Goal: Transaction & Acquisition: Purchase product/service

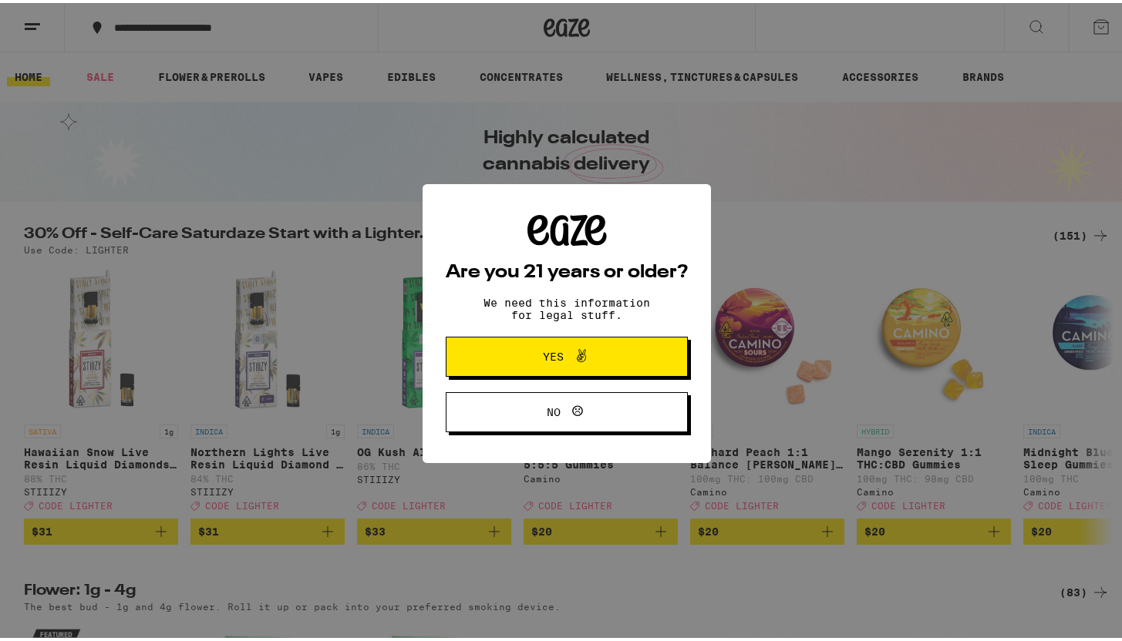
click at [520, 348] on span "Yes" at bounding box center [566, 354] width 117 height 20
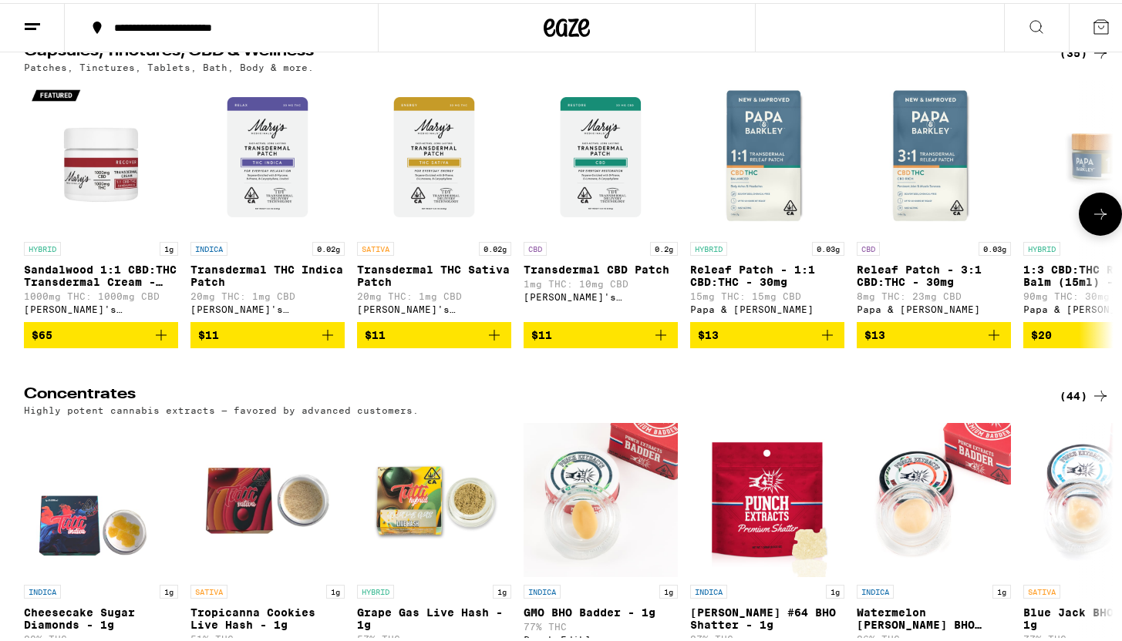
scroll to position [4859, 0]
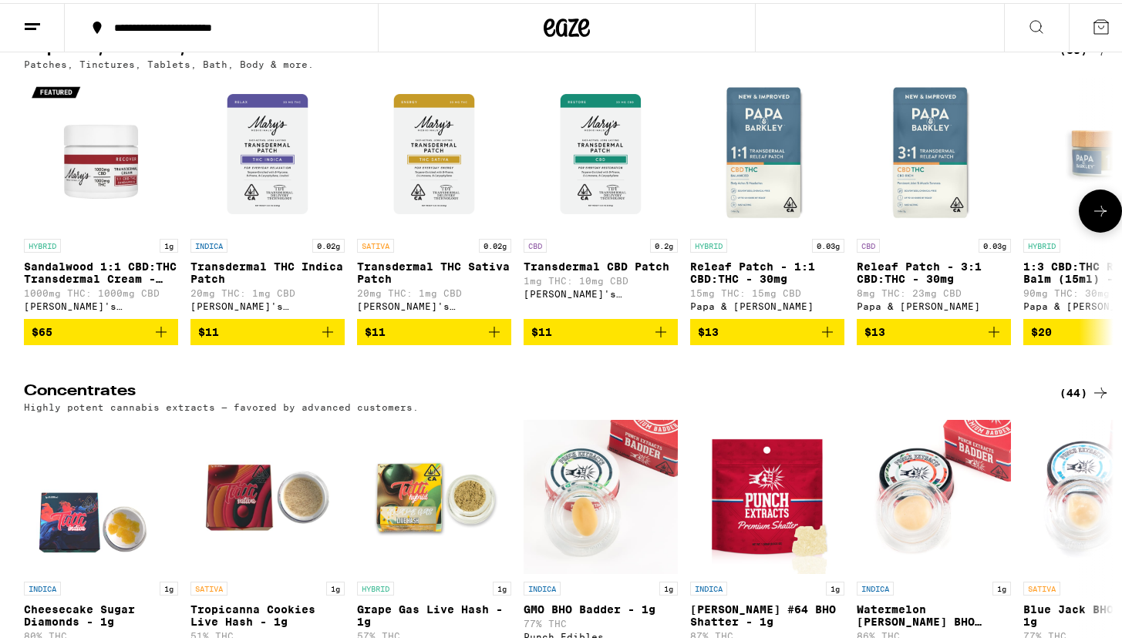
click at [1091, 217] on icon at bounding box center [1100, 208] width 19 height 19
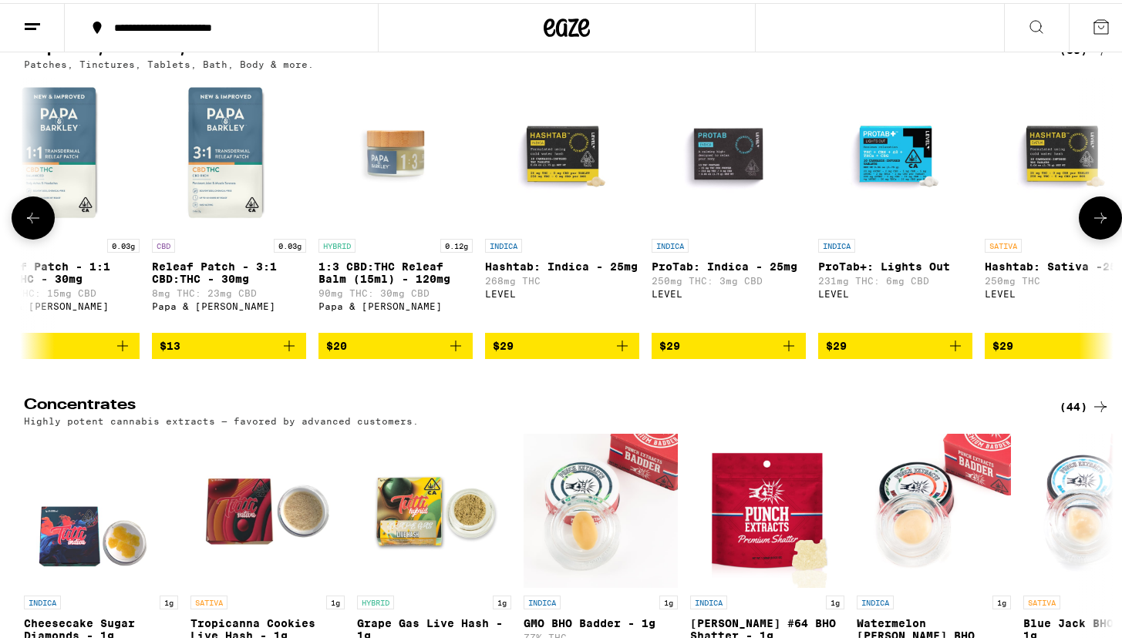
scroll to position [0, 917]
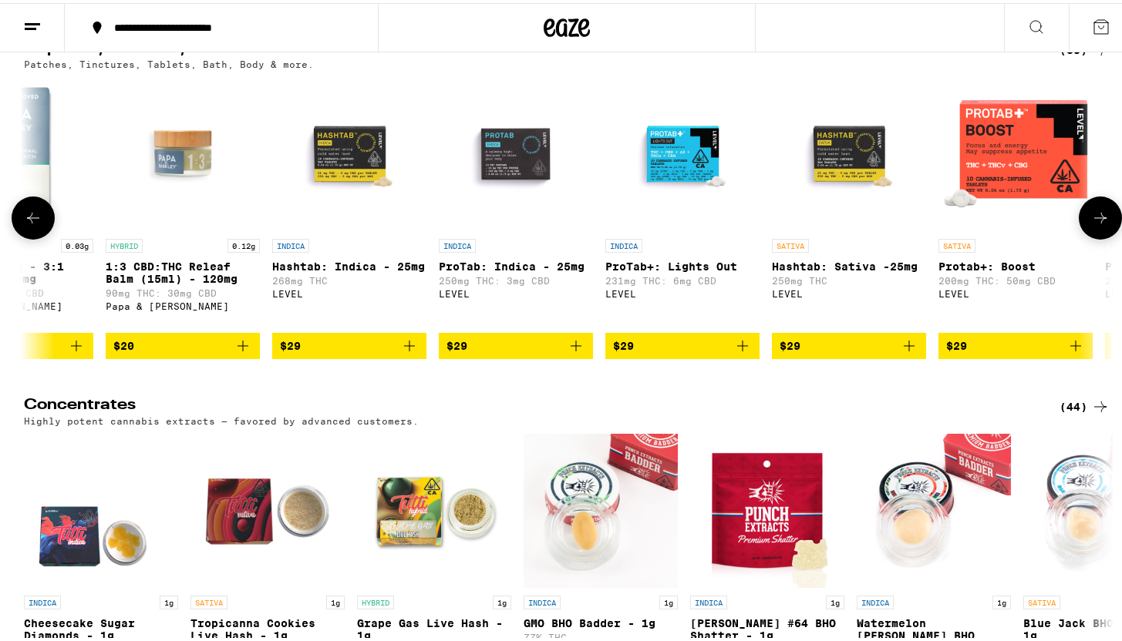
click at [1092, 237] on button at bounding box center [1099, 214] width 43 height 43
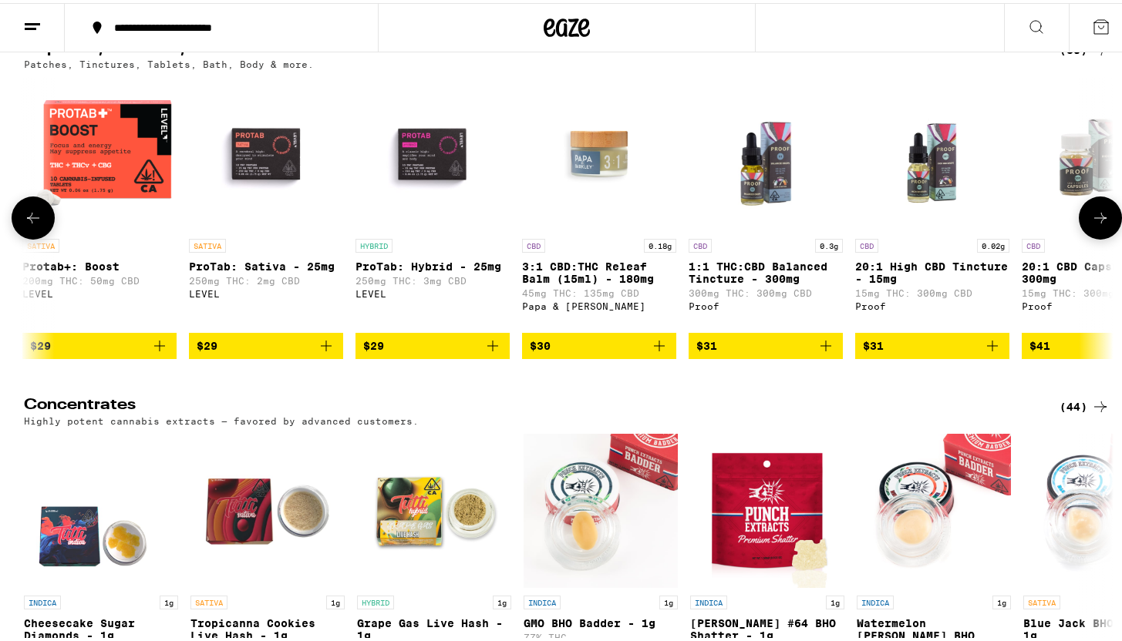
scroll to position [0, 1835]
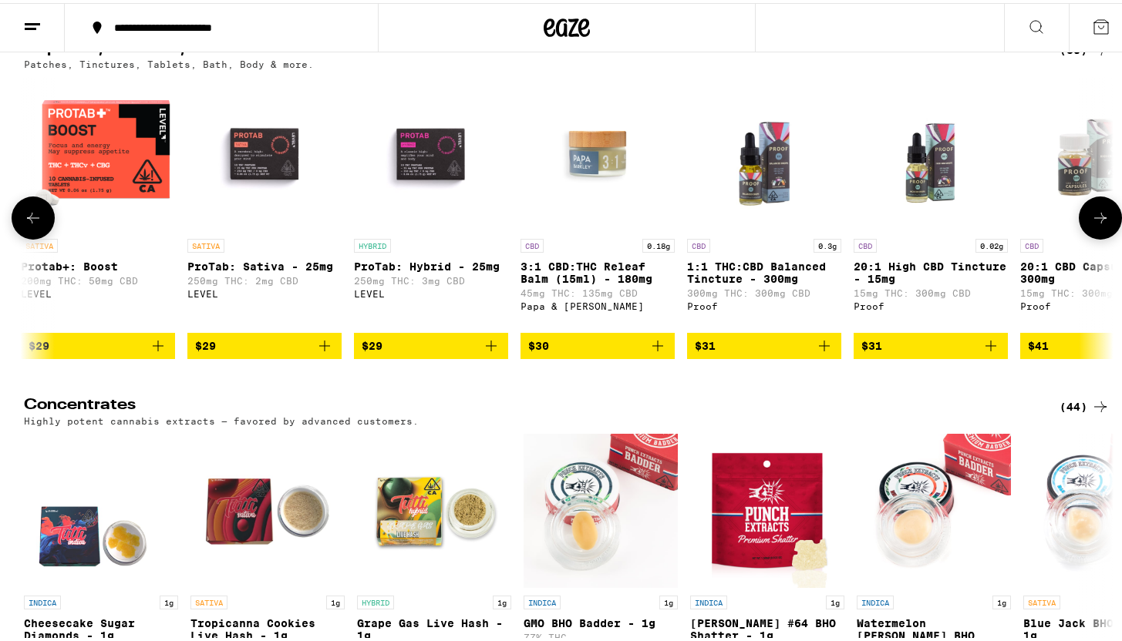
click at [1092, 237] on button at bounding box center [1099, 214] width 43 height 43
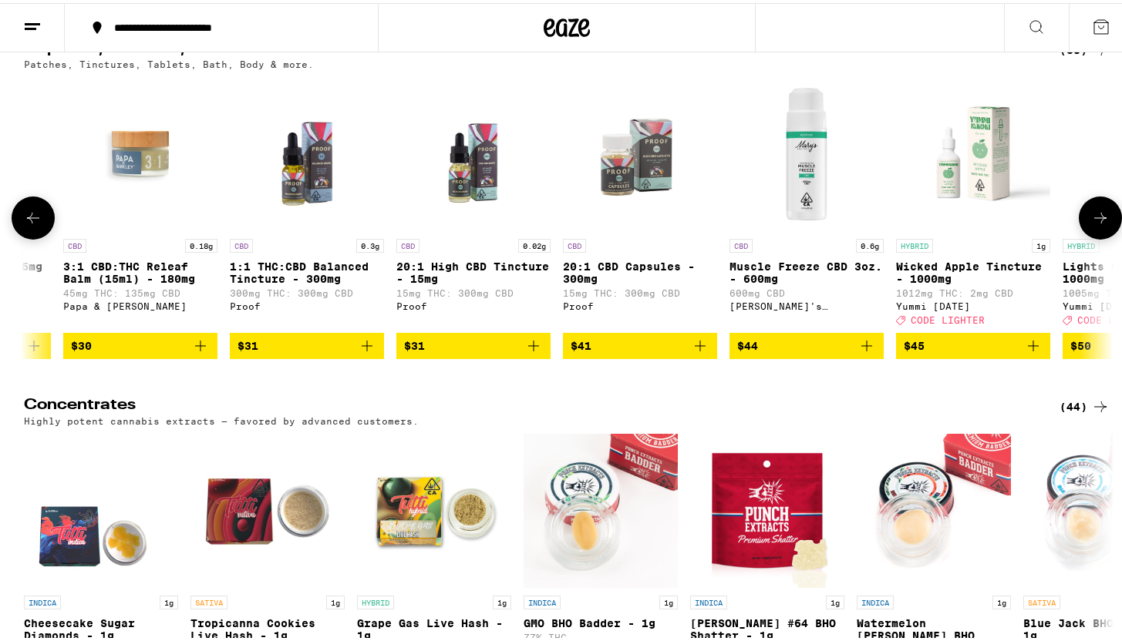
scroll to position [0, 2286]
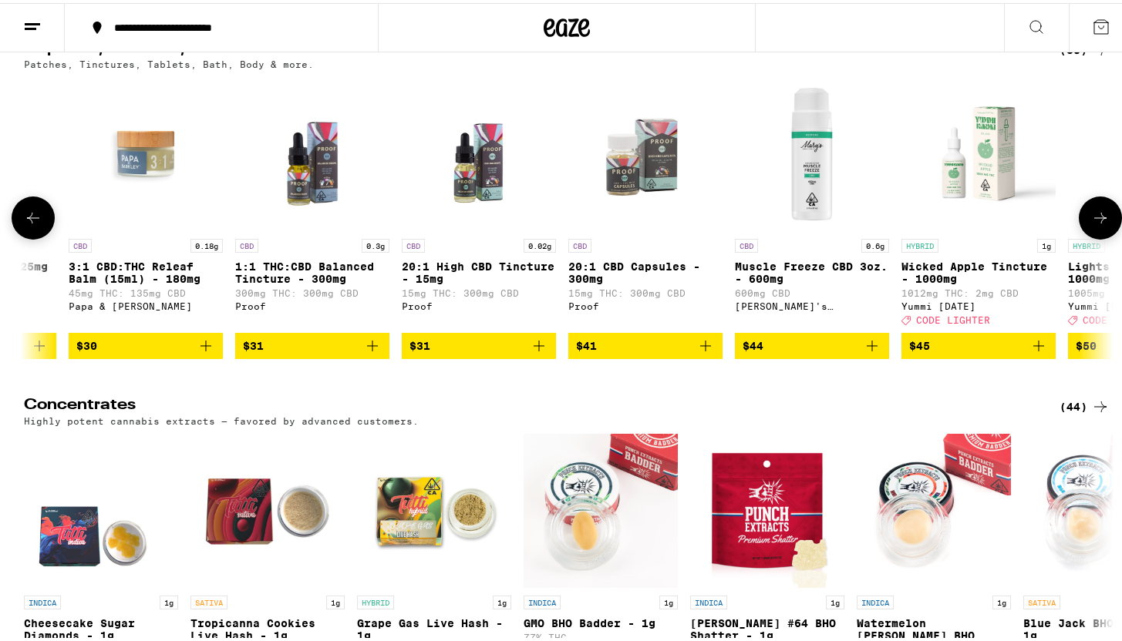
click at [314, 282] on p "1:1 THC:CBD Balanced Tincture - 300mg" at bounding box center [312, 269] width 154 height 25
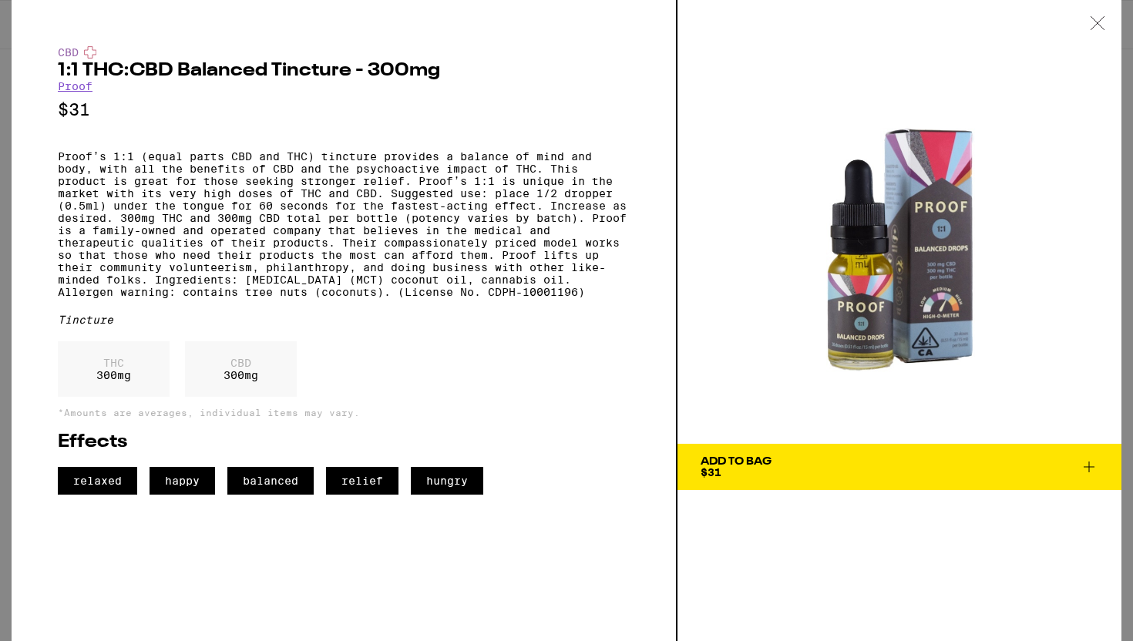
click at [1088, 471] on icon at bounding box center [1089, 467] width 19 height 19
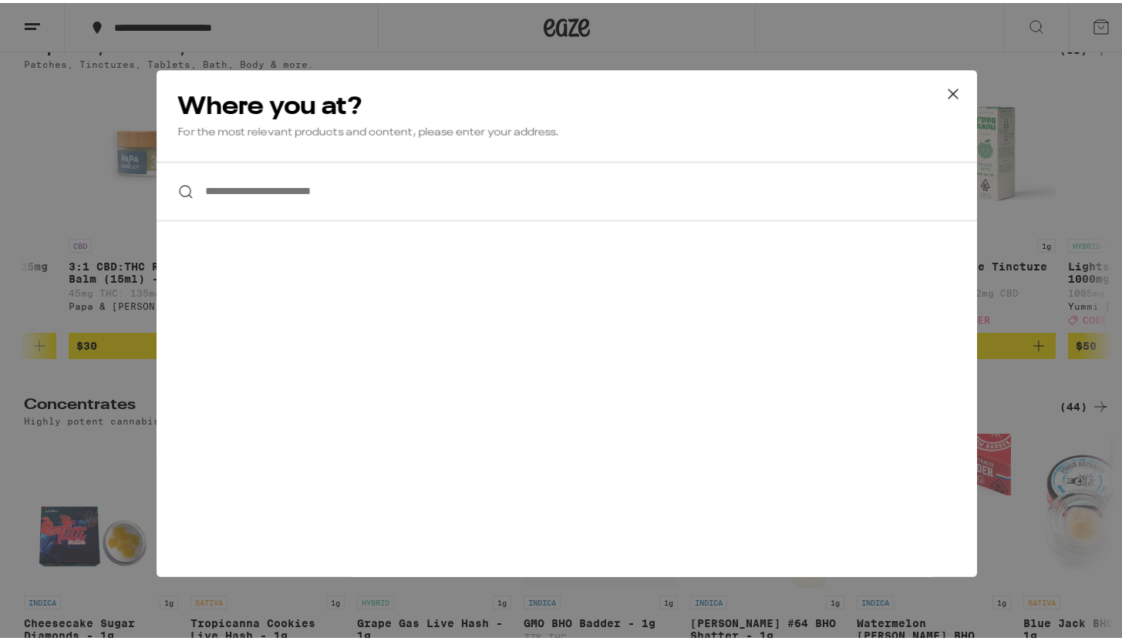
click at [945, 99] on icon at bounding box center [952, 90] width 23 height 23
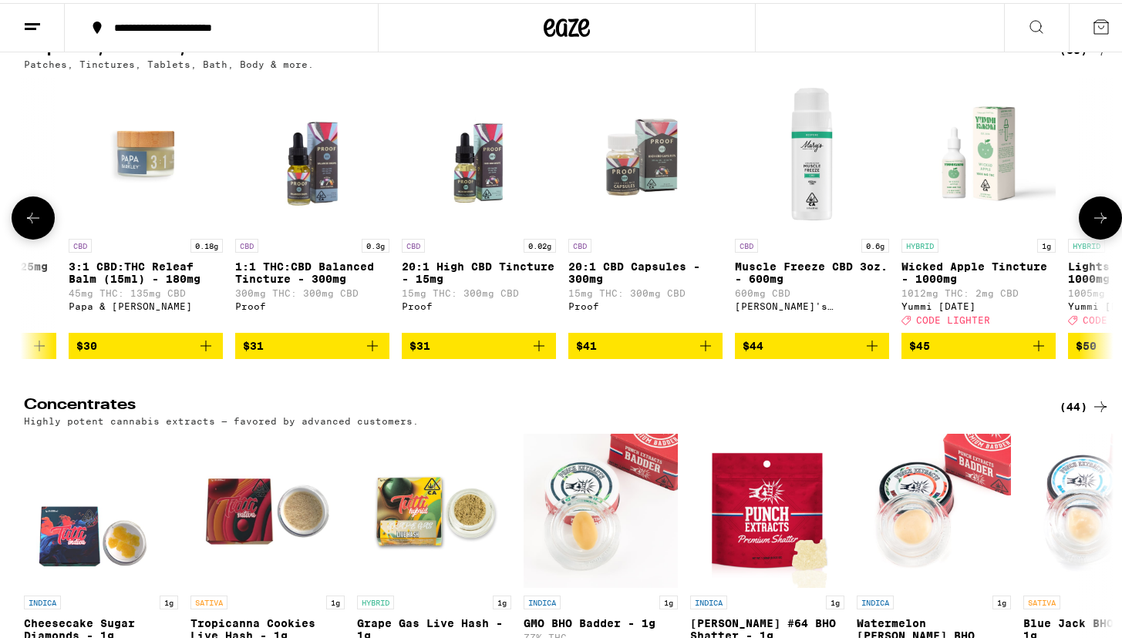
click at [1098, 224] on icon at bounding box center [1100, 215] width 19 height 19
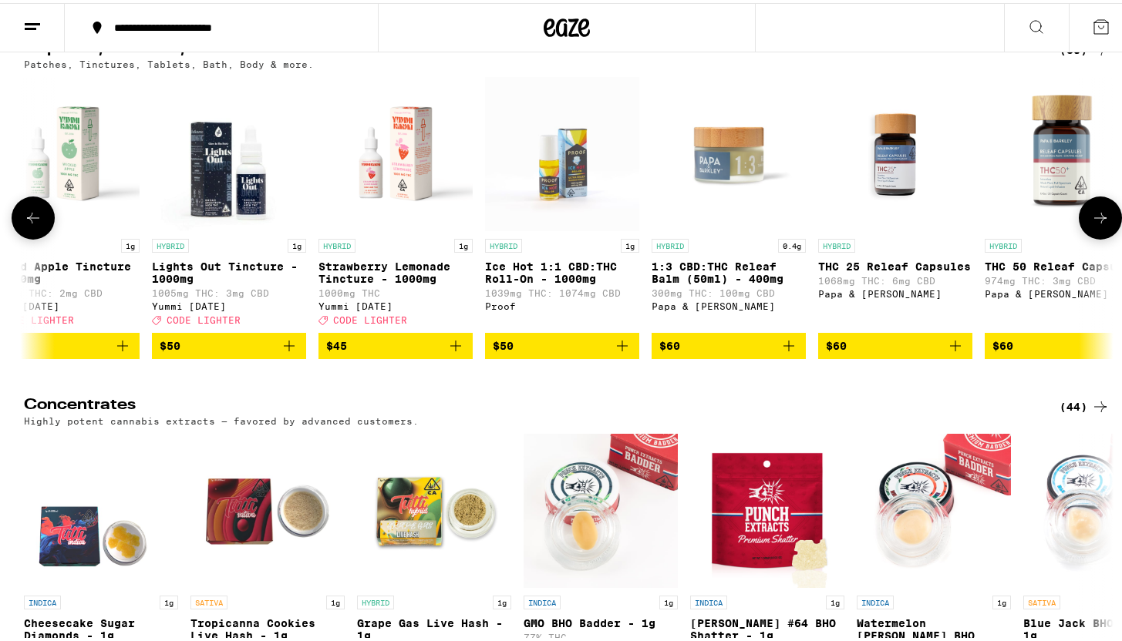
scroll to position [0, 3204]
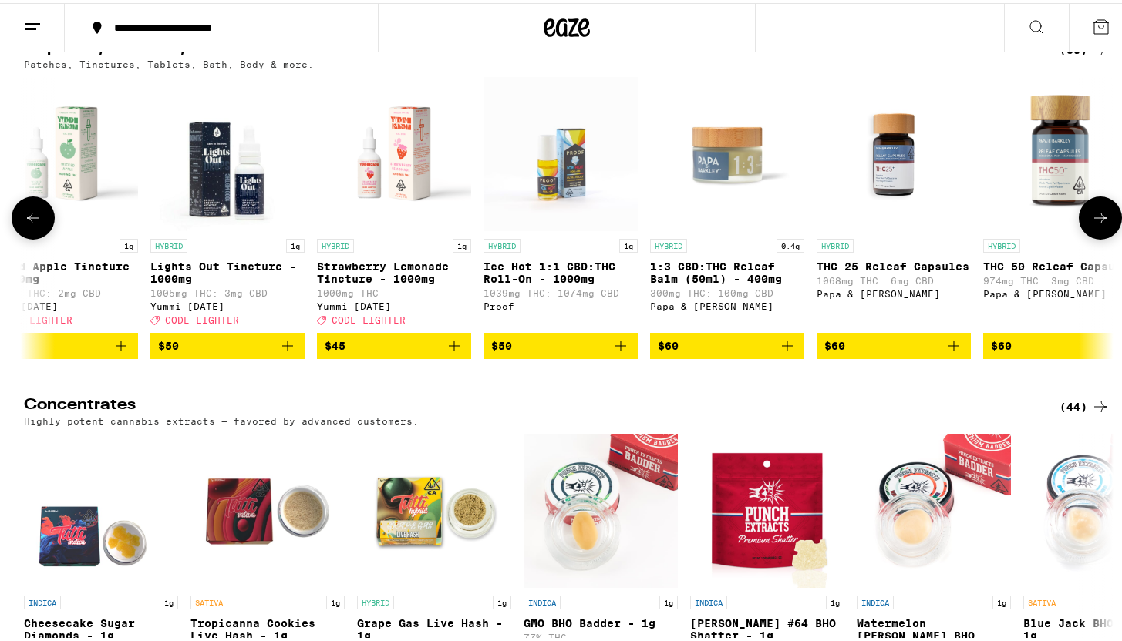
click at [1098, 237] on button at bounding box center [1099, 214] width 43 height 43
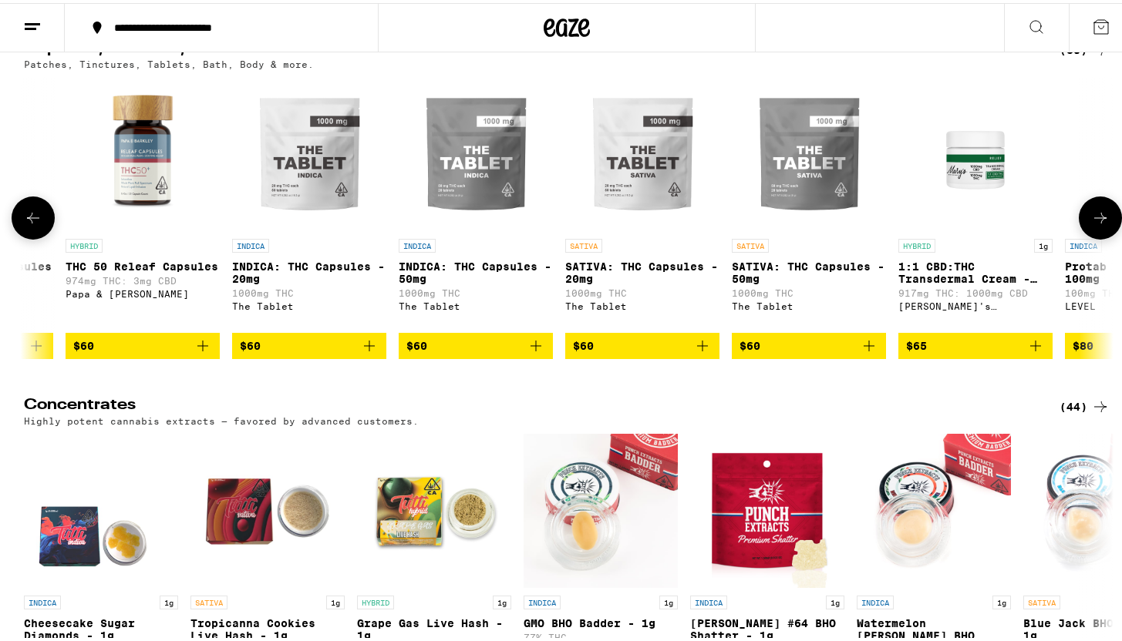
click at [1098, 237] on button at bounding box center [1099, 214] width 43 height 43
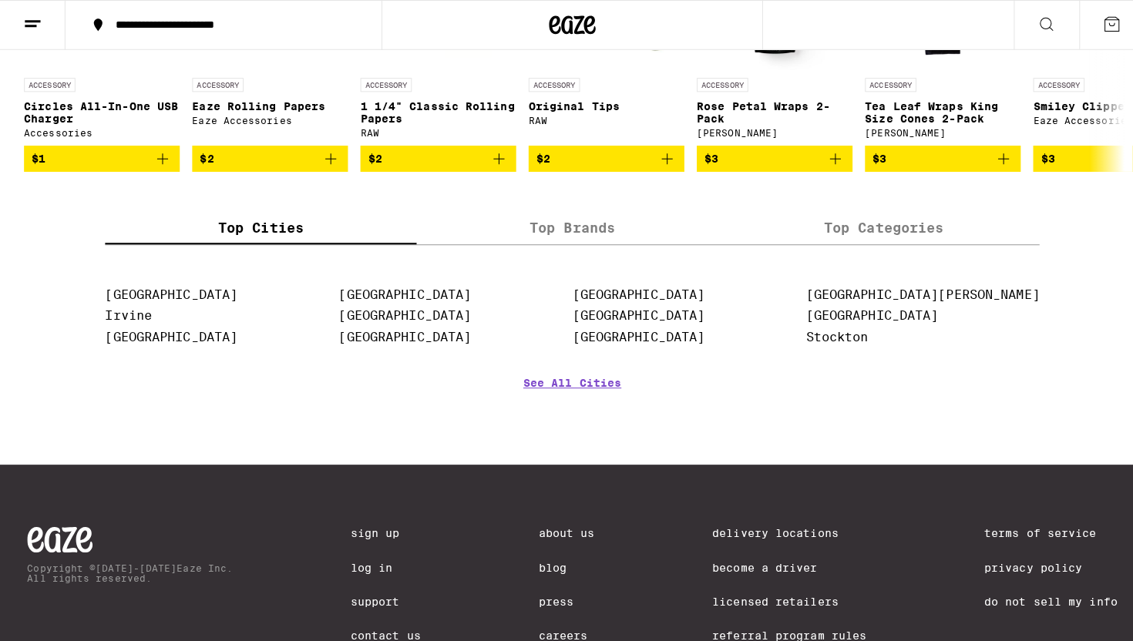
scroll to position [5734, 0]
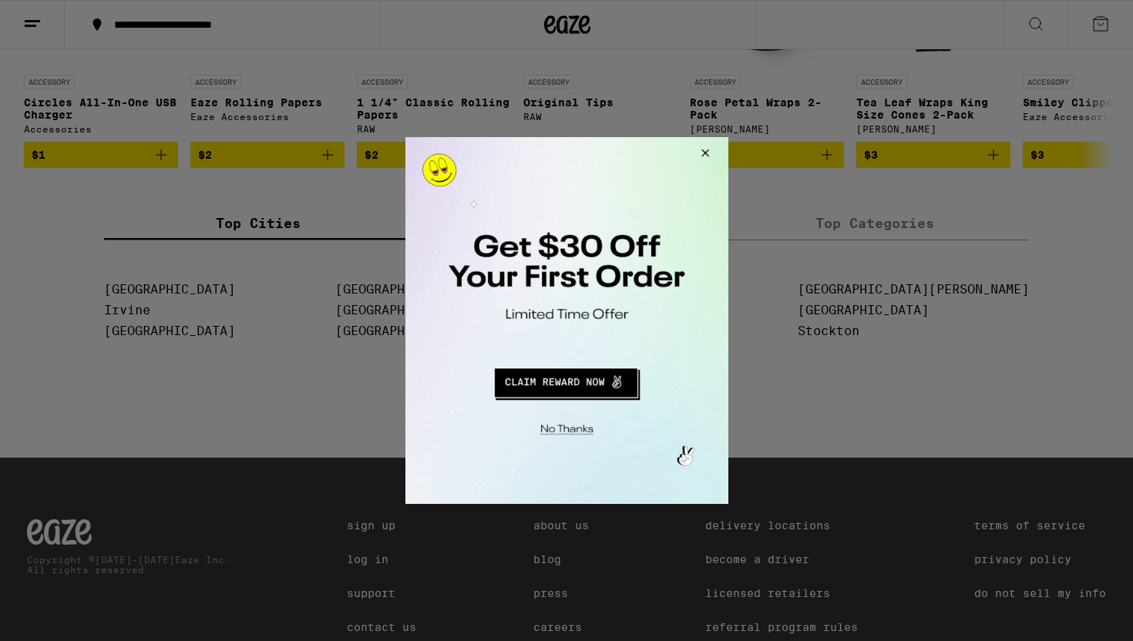
click at [514, 388] on button "Redirect to URL" at bounding box center [565, 380] width 268 height 37
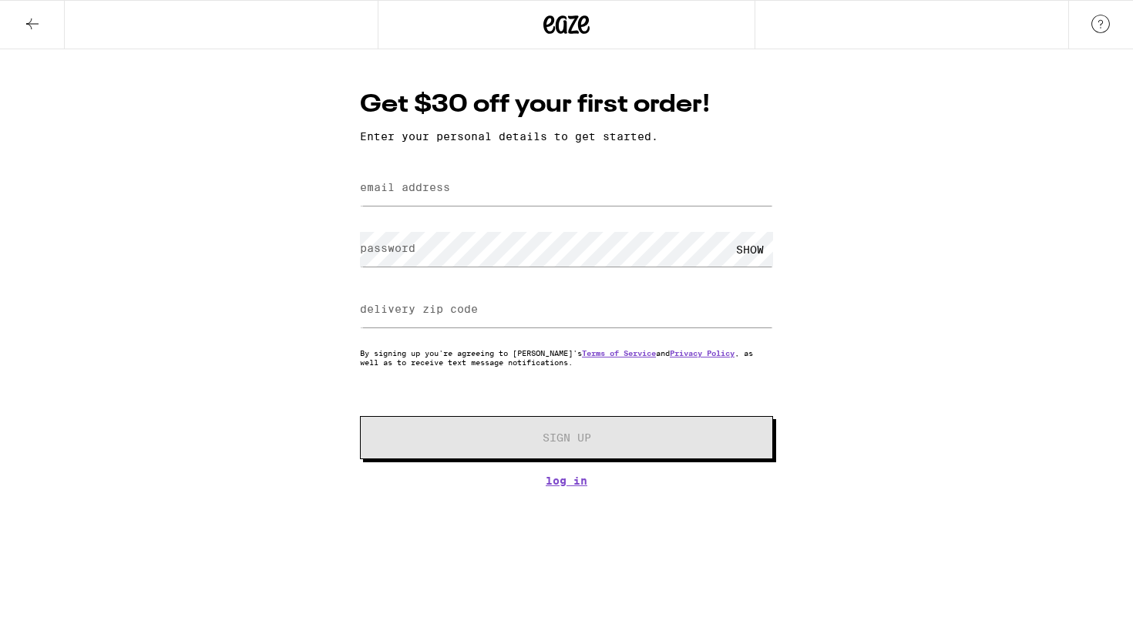
click at [35, 22] on icon at bounding box center [32, 24] width 19 height 19
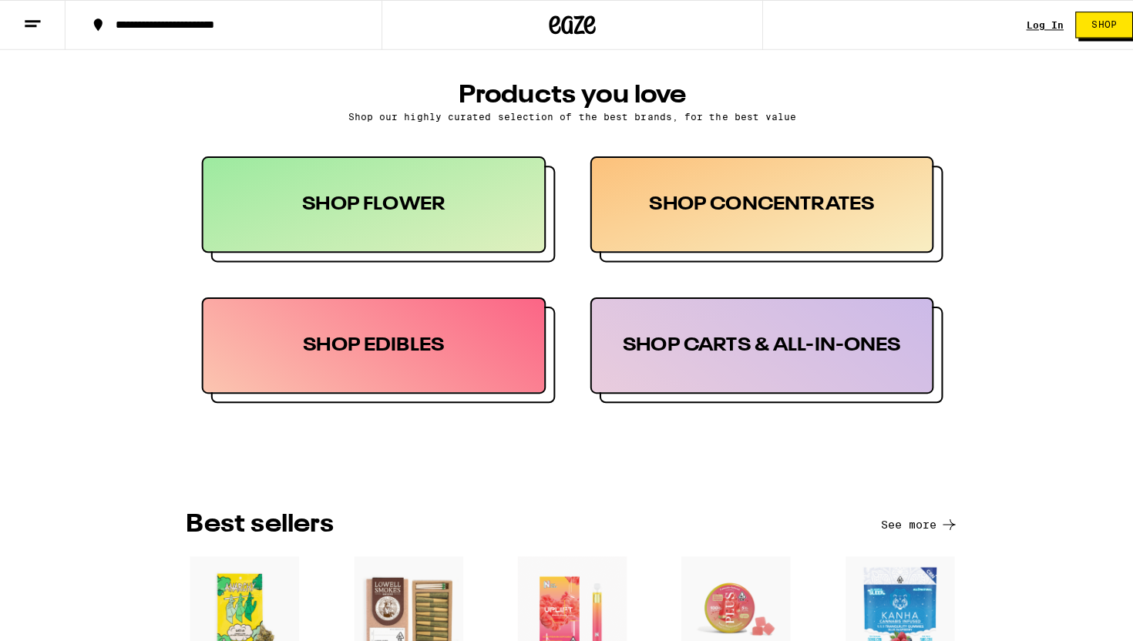
scroll to position [705, 0]
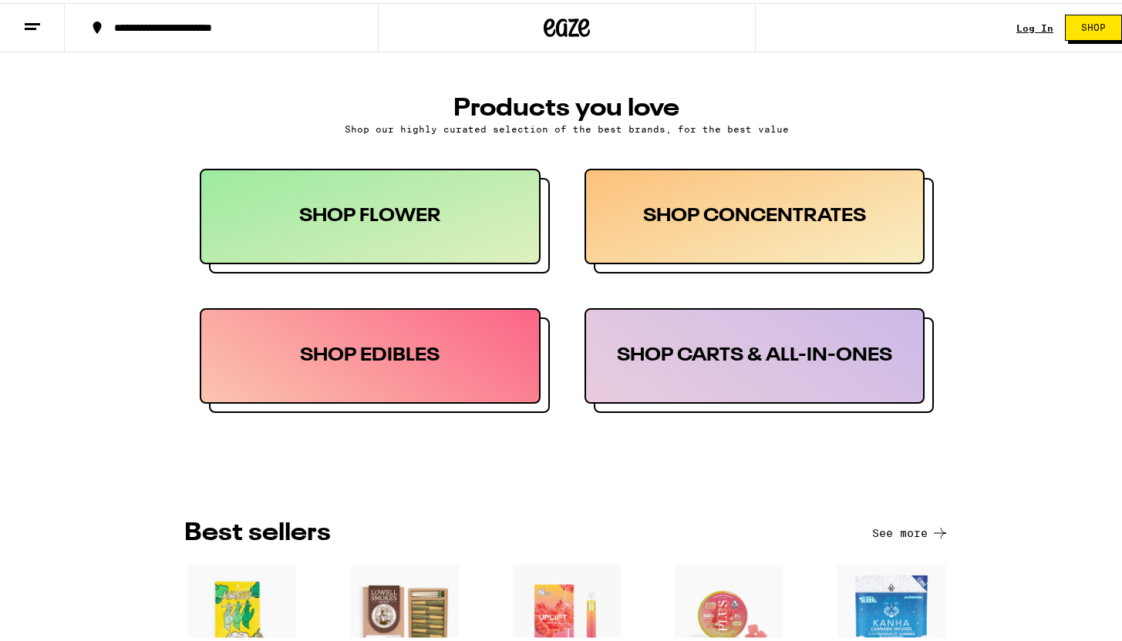
click at [634, 216] on div "SHOP CONCENTRATES" at bounding box center [754, 214] width 341 height 96
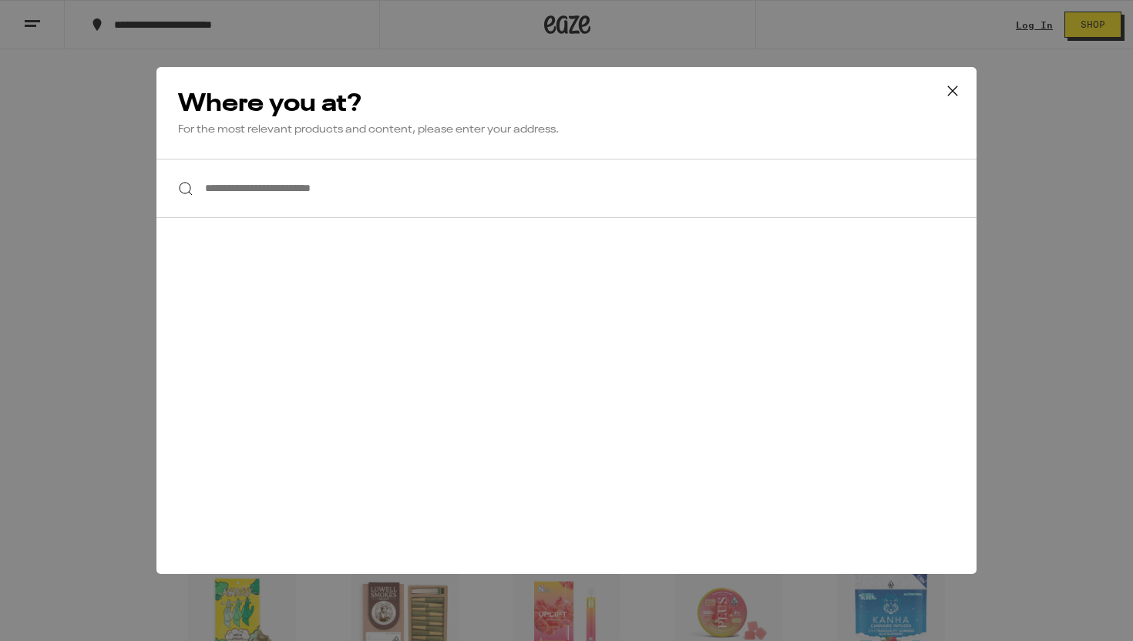
click at [355, 195] on input "**********" at bounding box center [566, 188] width 820 height 59
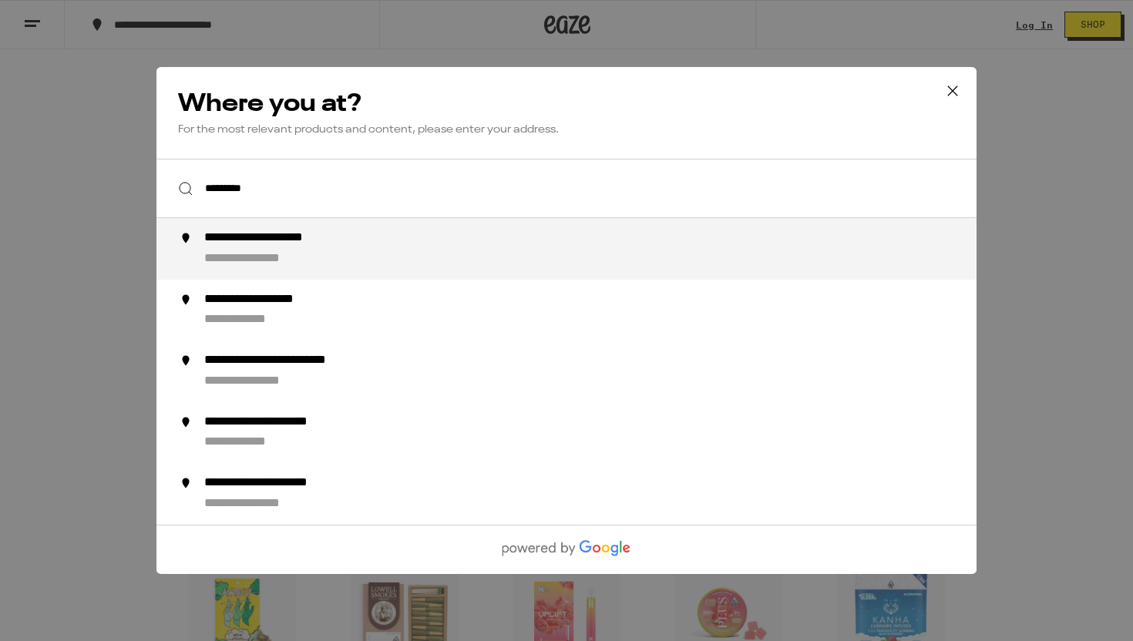
click at [279, 258] on div "**********" at bounding box center [267, 259] width 127 height 16
type input "**********"
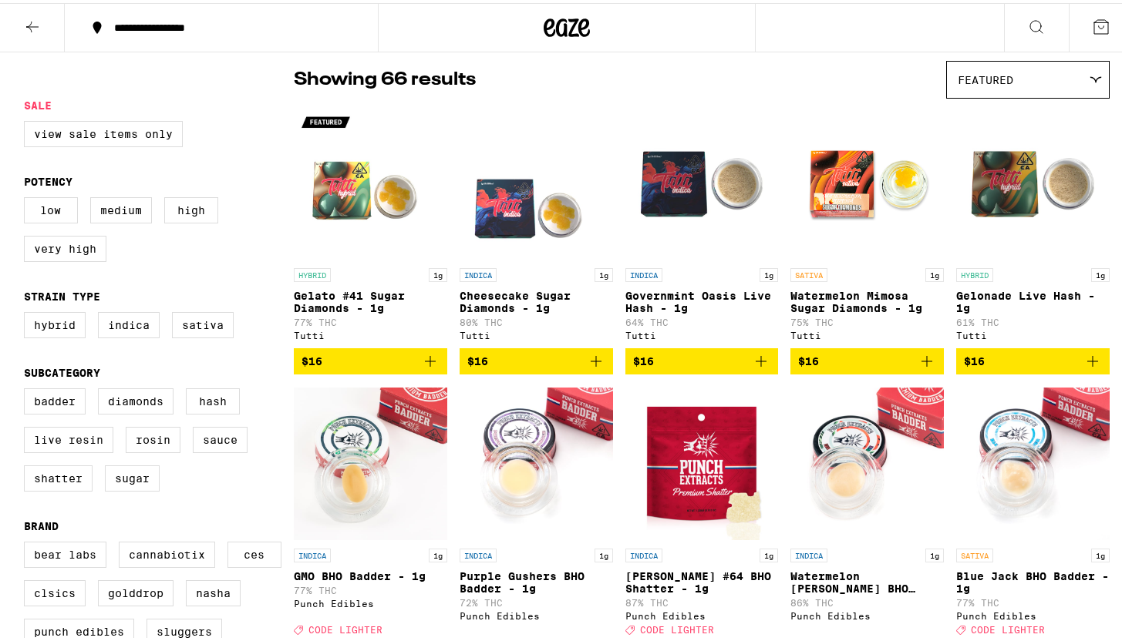
scroll to position [125, 0]
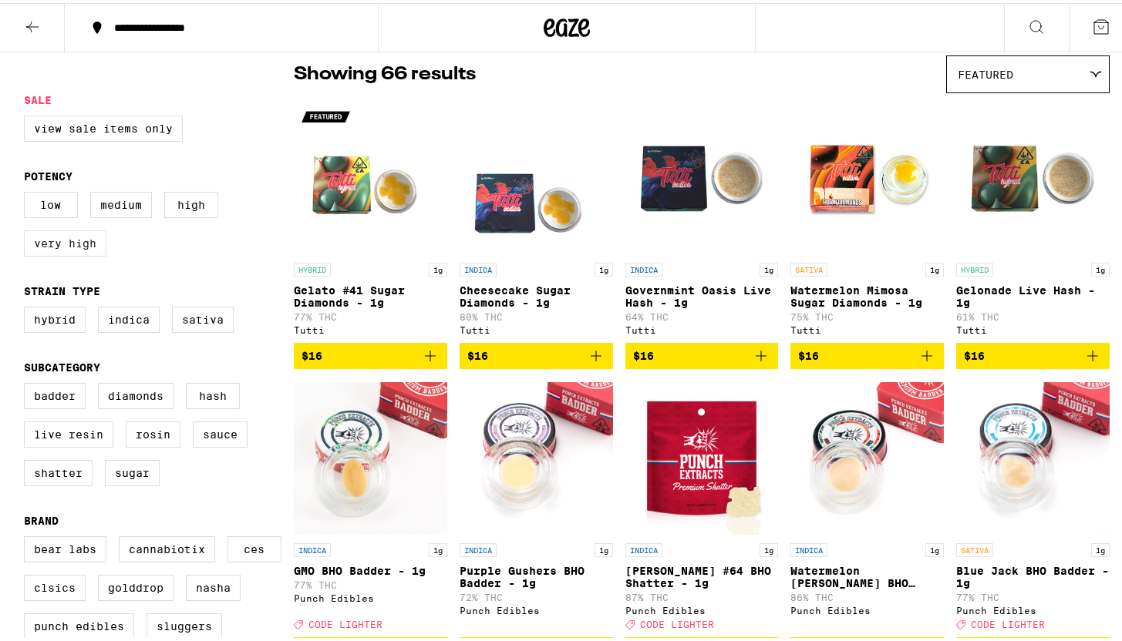
click at [77, 252] on label "Very High" at bounding box center [65, 240] width 82 height 26
click at [28, 192] on input "Very High" at bounding box center [27, 191] width 1 height 1
checkbox input "true"
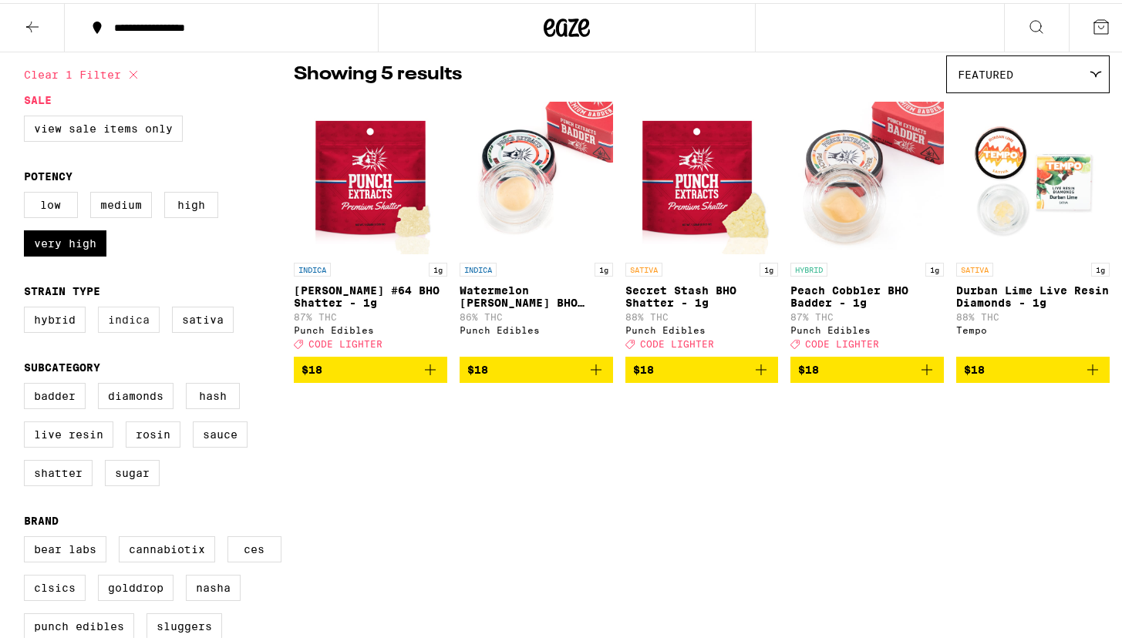
click at [132, 329] on label "Indica" at bounding box center [129, 317] width 62 height 26
click at [28, 307] on input "Indica" at bounding box center [27, 306] width 1 height 1
checkbox input "true"
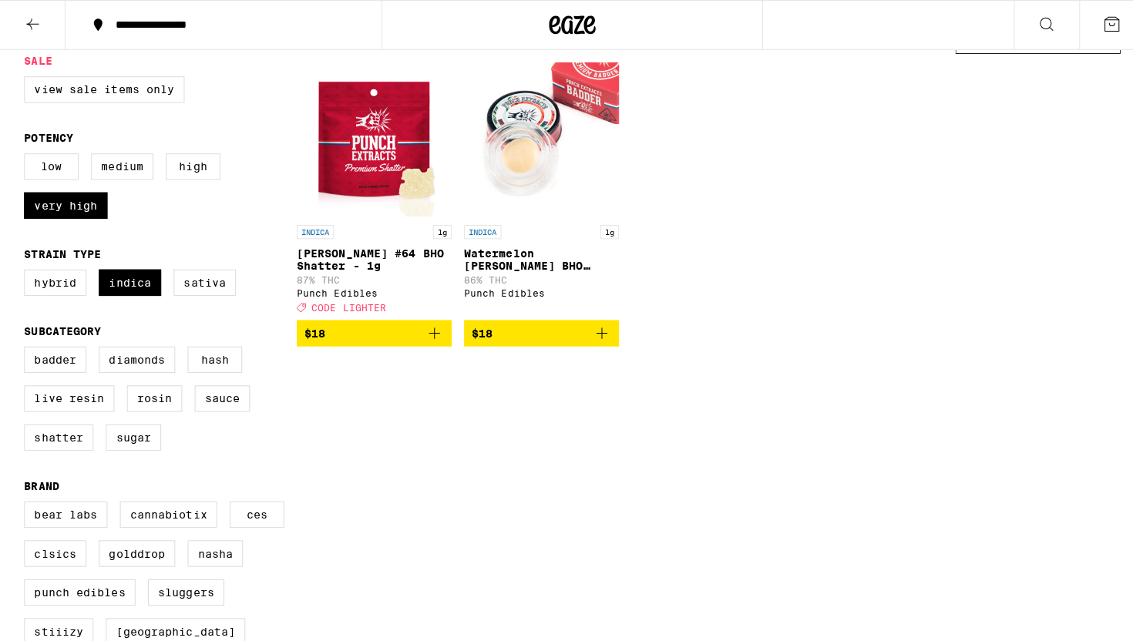
scroll to position [161, 0]
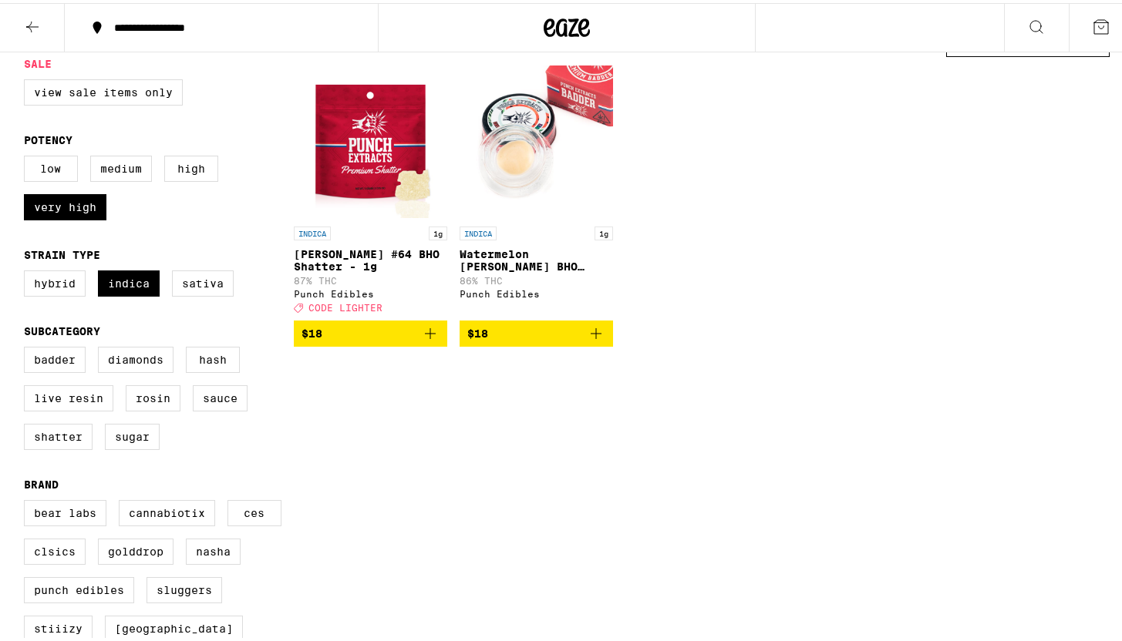
click at [365, 189] on img "Open page for Runtz #64 BHO Shatter - 1g from Punch Edibles" at bounding box center [370, 139] width 153 height 154
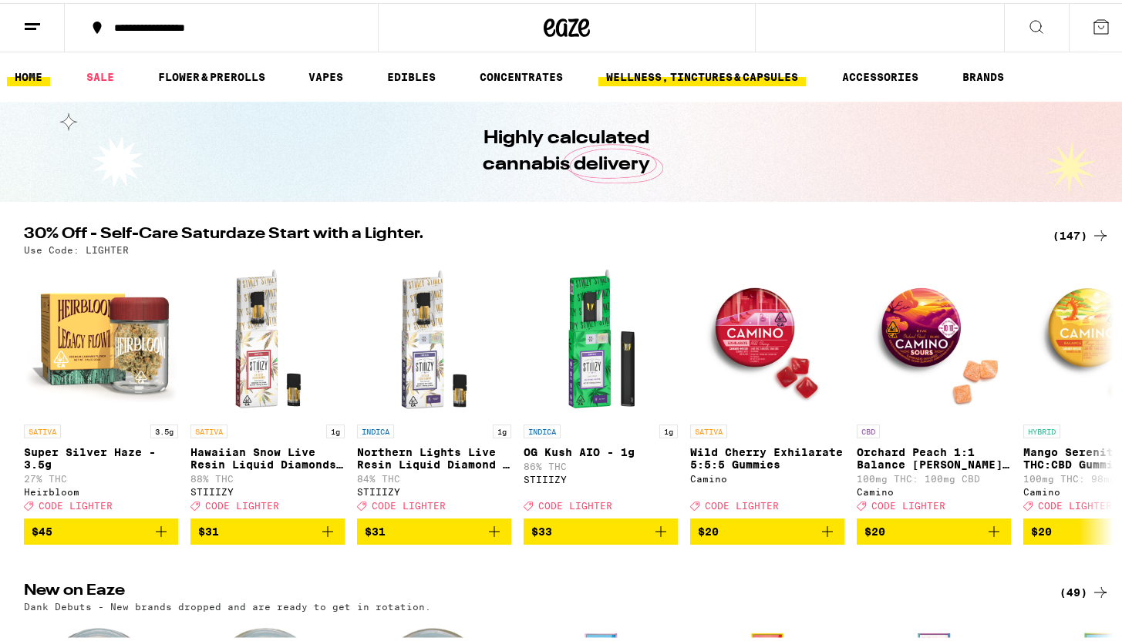
click at [711, 74] on link "WELLNESS, TINCTURES & CAPSULES" at bounding box center [701, 74] width 207 height 19
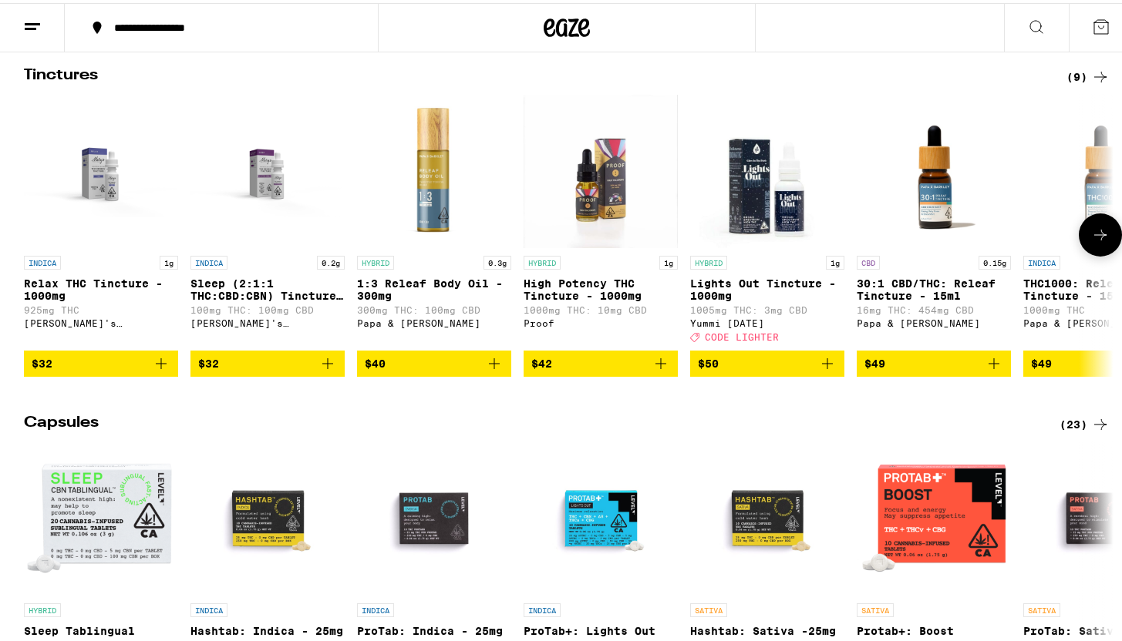
scroll to position [507, 0]
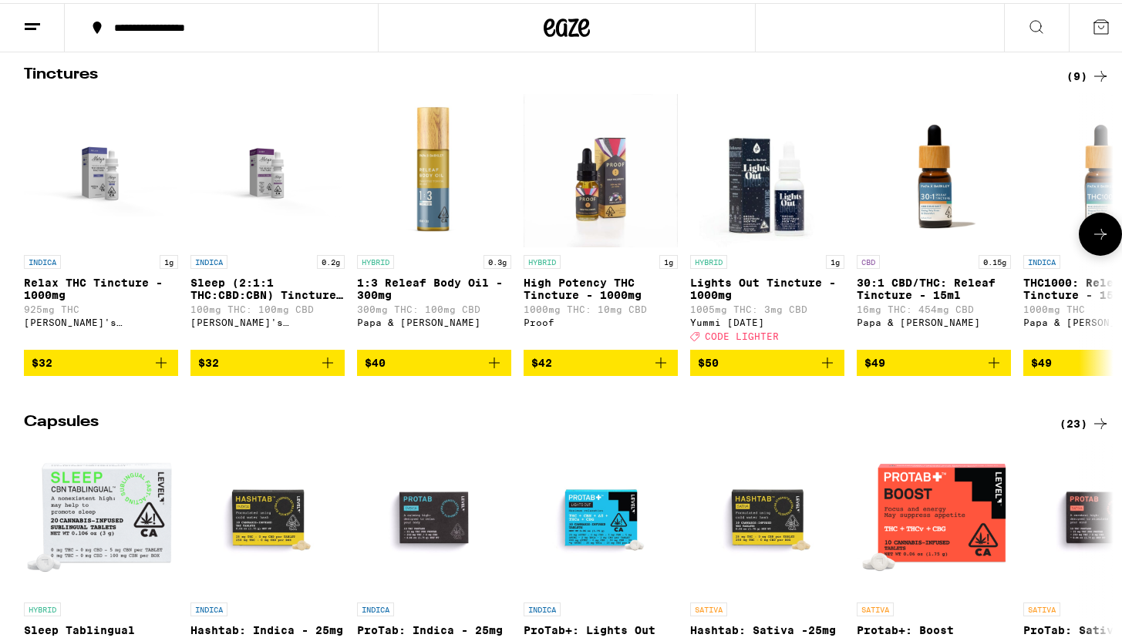
click at [605, 298] on p "High Potency THC Tincture - 1000mg" at bounding box center [600, 286] width 154 height 25
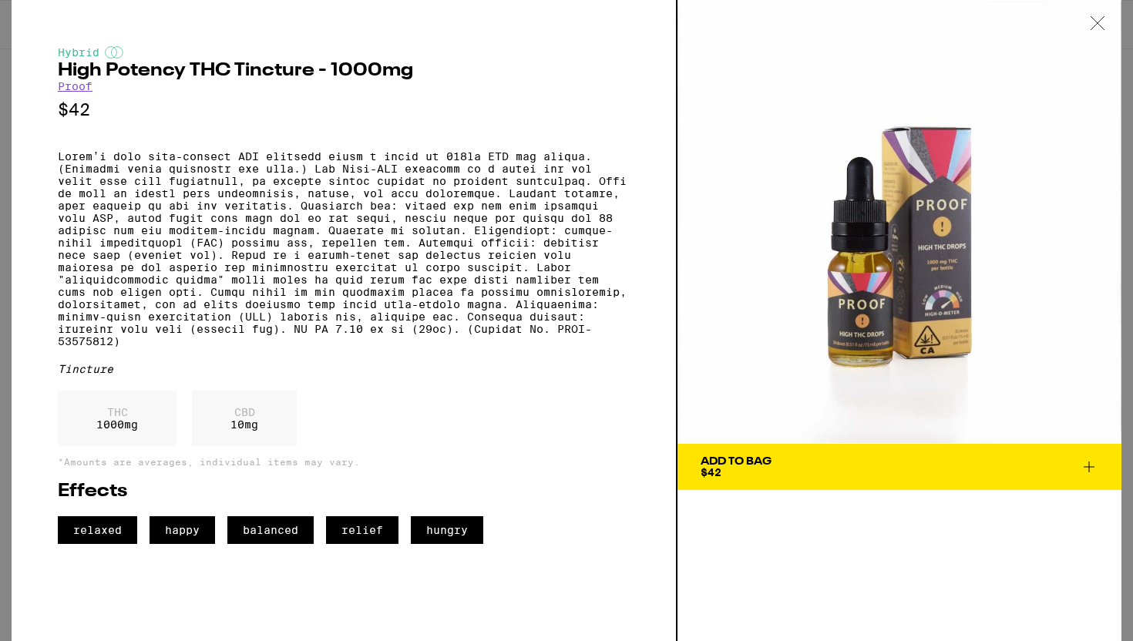
click at [1088, 466] on icon at bounding box center [1089, 467] width 11 height 11
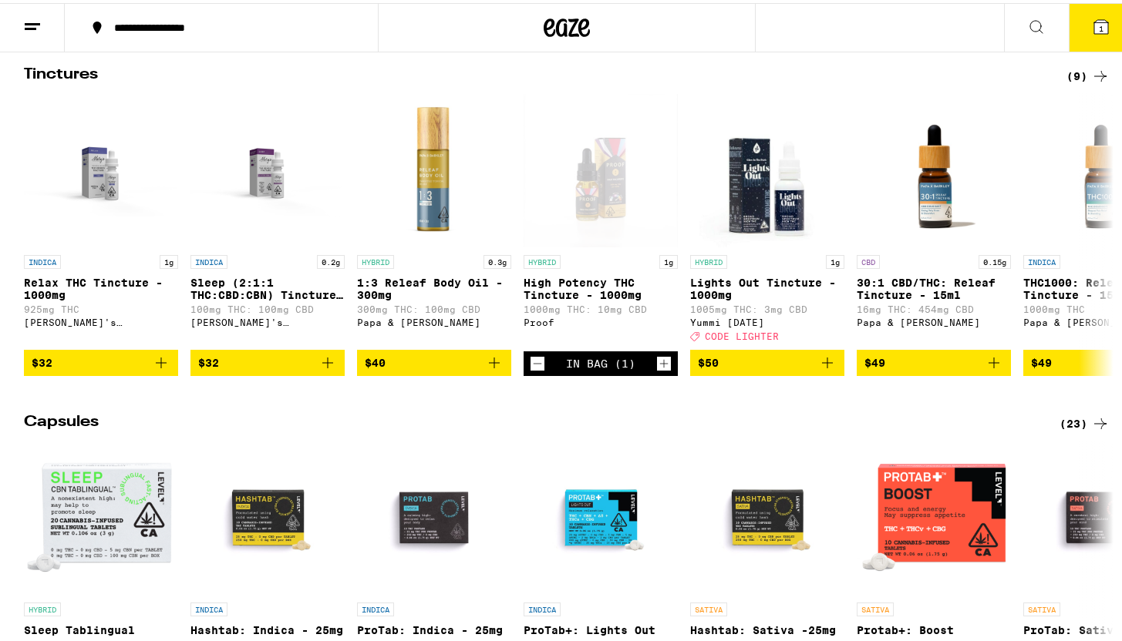
scroll to position [557, 0]
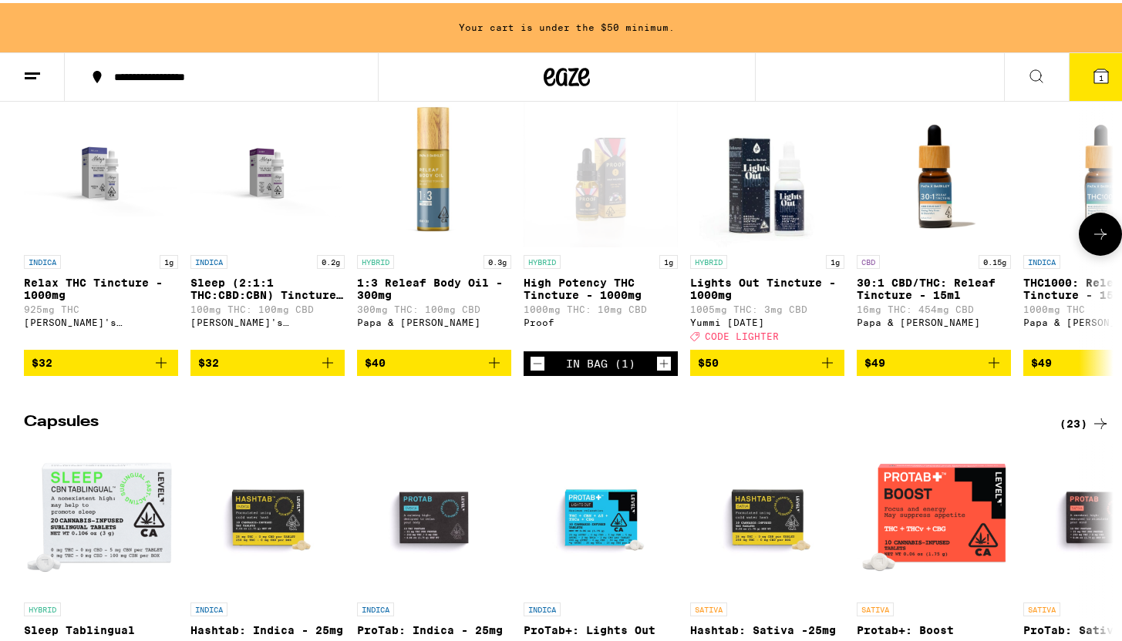
click at [658, 370] on icon "Increment" at bounding box center [664, 361] width 14 height 19
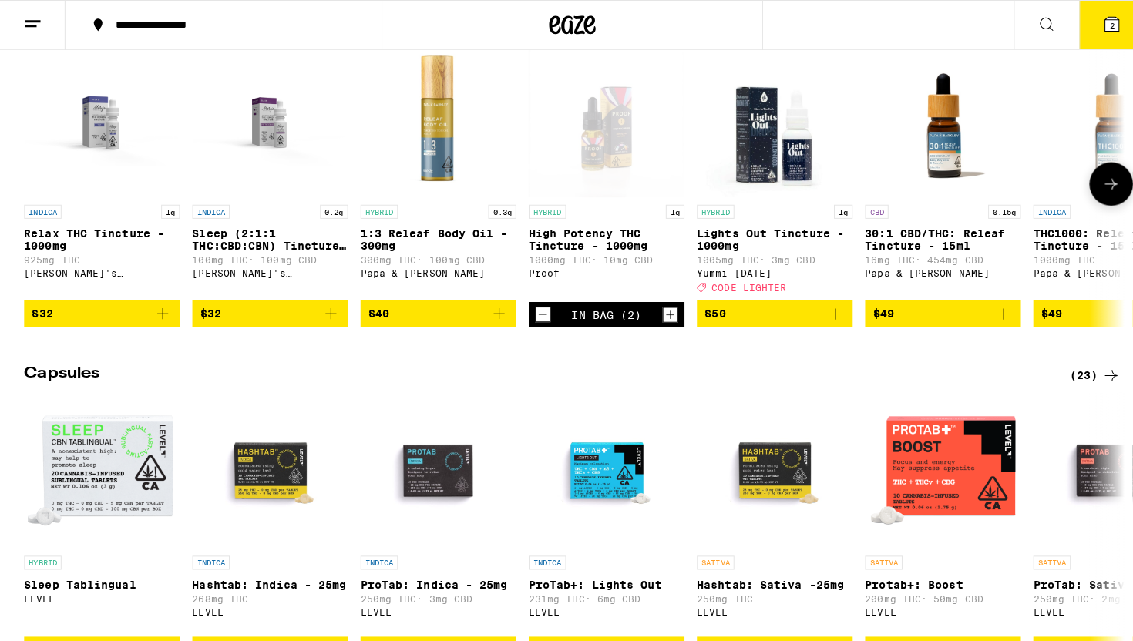
scroll to position [507, 0]
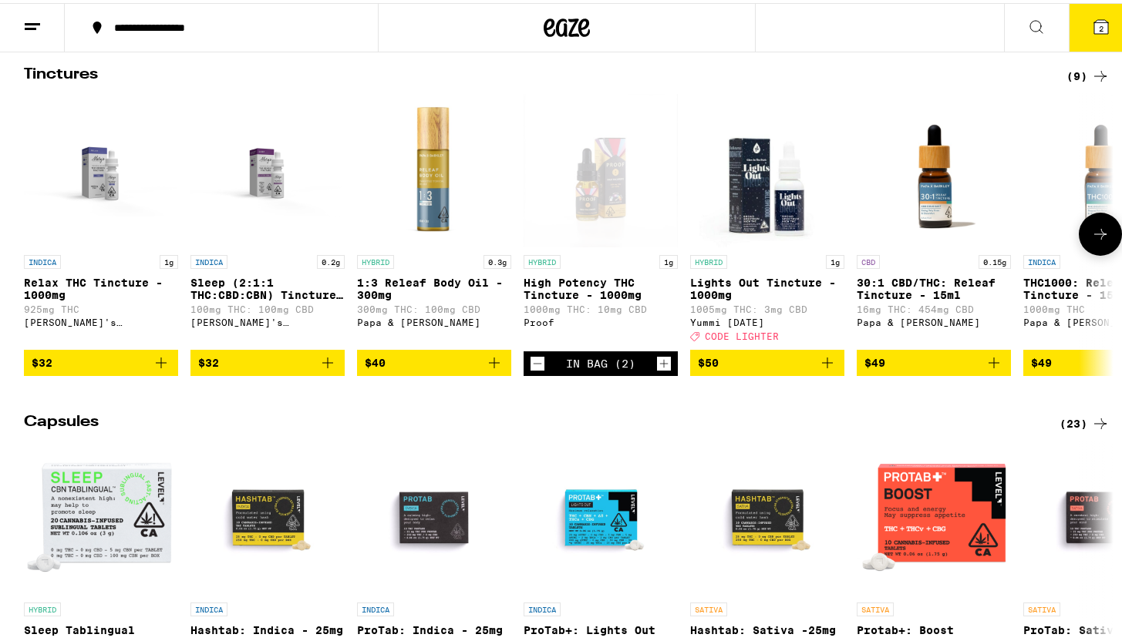
click at [658, 370] on icon "Increment" at bounding box center [664, 361] width 14 height 19
click at [530, 370] on icon "Decrement" at bounding box center [537, 361] width 14 height 19
click at [660, 365] on icon "Increment" at bounding box center [664, 360] width 8 height 8
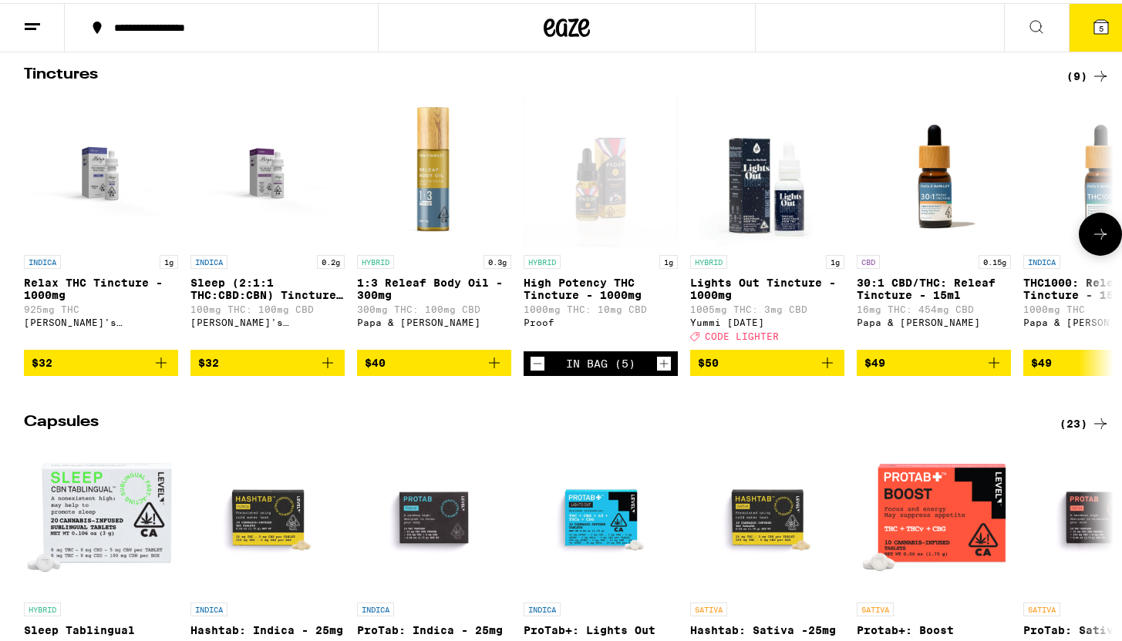
click at [660, 365] on icon "Increment" at bounding box center [664, 360] width 8 height 8
click at [530, 370] on icon "Decrement" at bounding box center [537, 361] width 14 height 19
click at [1092, 32] on icon at bounding box center [1101, 24] width 19 height 19
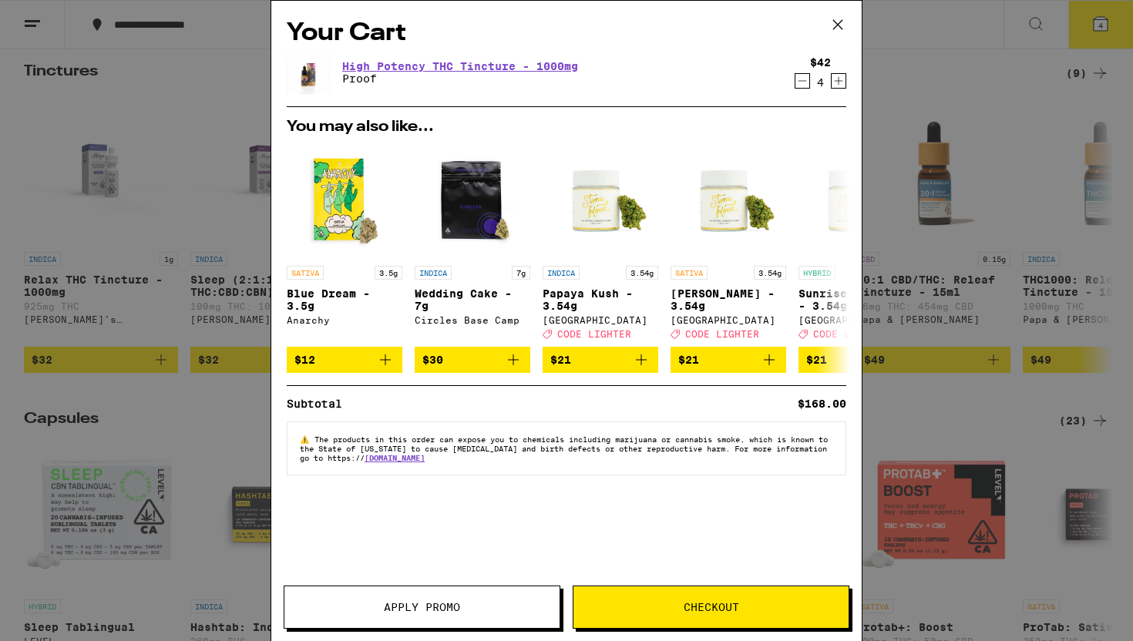
click at [651, 613] on button "Checkout" at bounding box center [711, 607] width 277 height 43
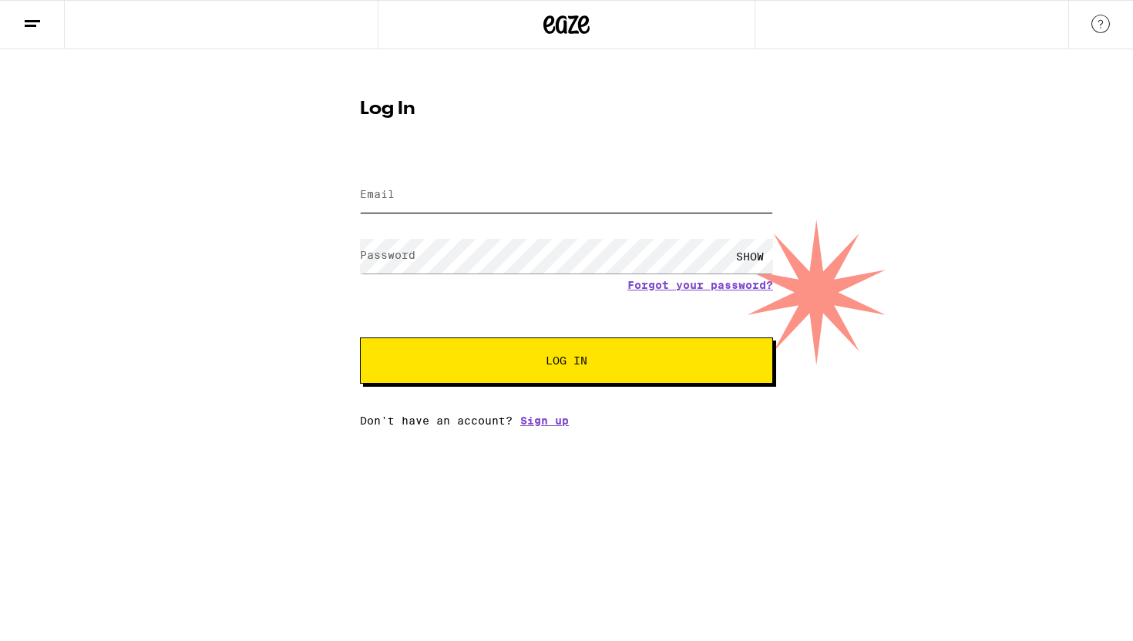
click at [561, 193] on input "Email" at bounding box center [566, 195] width 413 height 35
click at [552, 172] on form "Email Email Password Password SHOW Forgot your password? Log In" at bounding box center [566, 270] width 413 height 227
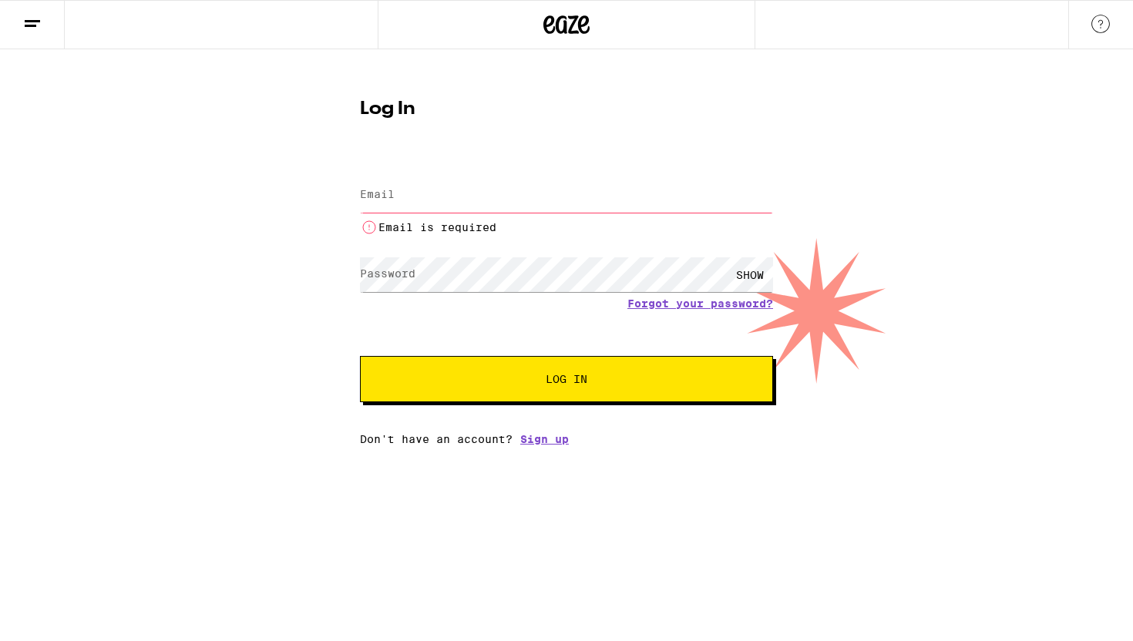
click at [506, 197] on input "Email" at bounding box center [566, 195] width 413 height 35
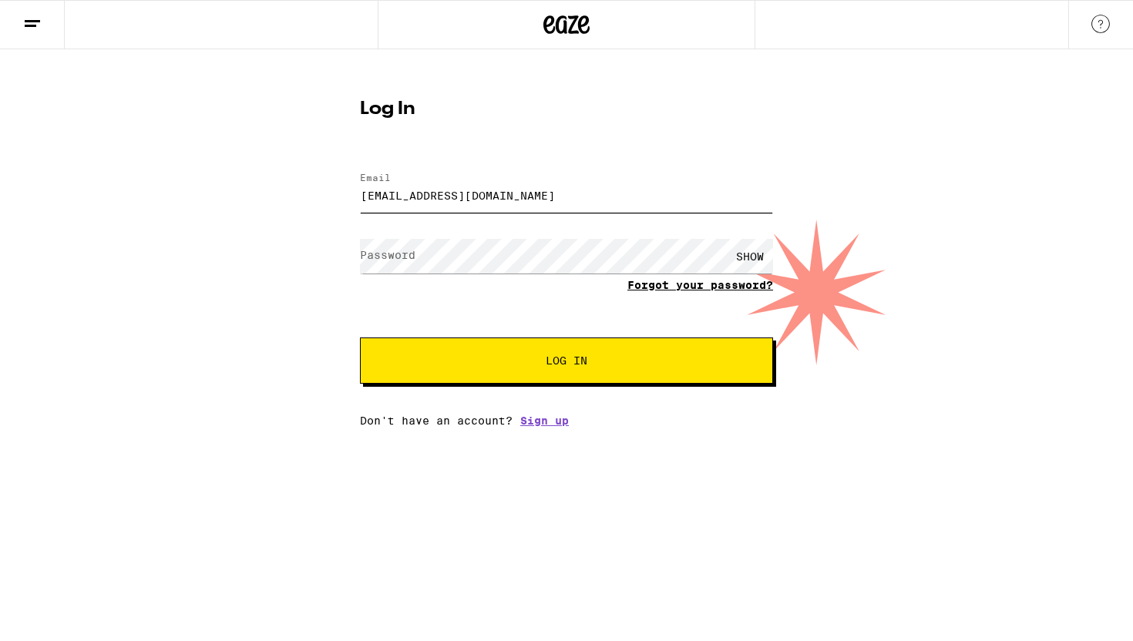
type input "ecila@well.com"
click at [641, 283] on link "Forgot your password?" at bounding box center [700, 285] width 146 height 12
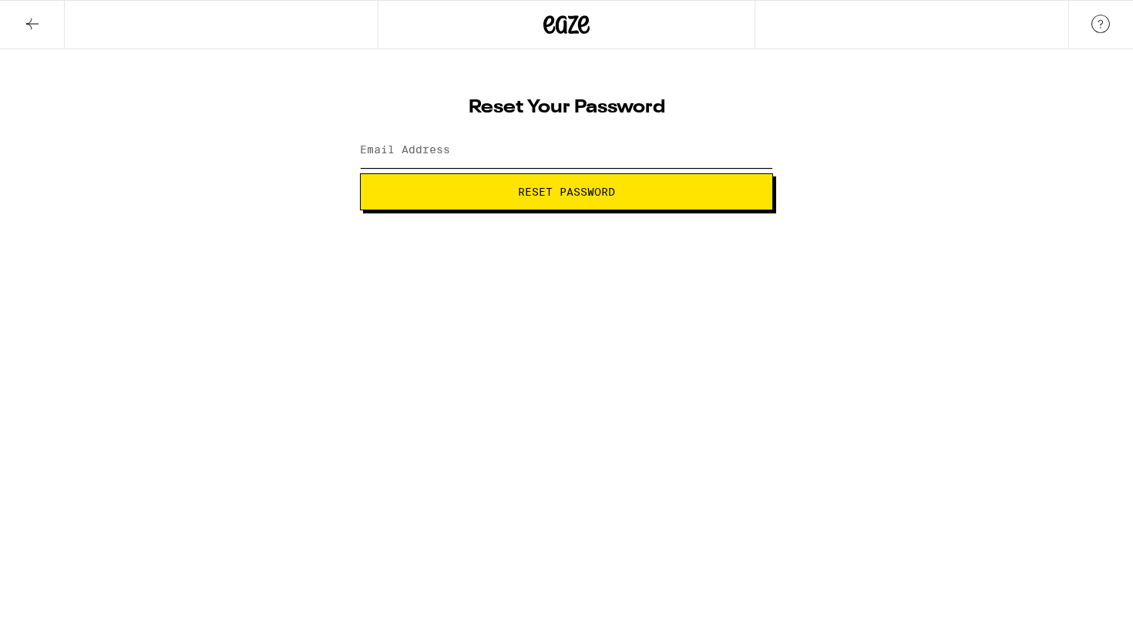
click at [530, 153] on input "Email Address" at bounding box center [566, 150] width 413 height 35
click at [510, 199] on button "Reset Password" at bounding box center [566, 191] width 413 height 37
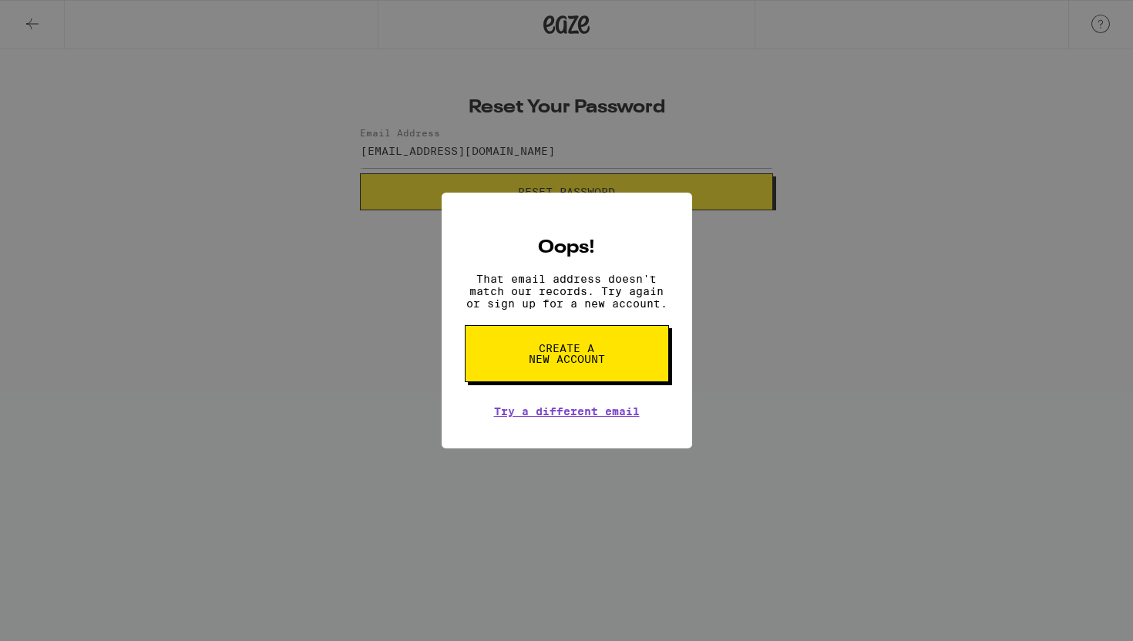
click at [476, 146] on div "Oops! That email address doesn't match our records. Try again or sign up for a …" at bounding box center [566, 320] width 1133 height 641
click at [542, 414] on link "Try a different email" at bounding box center [567, 411] width 146 height 12
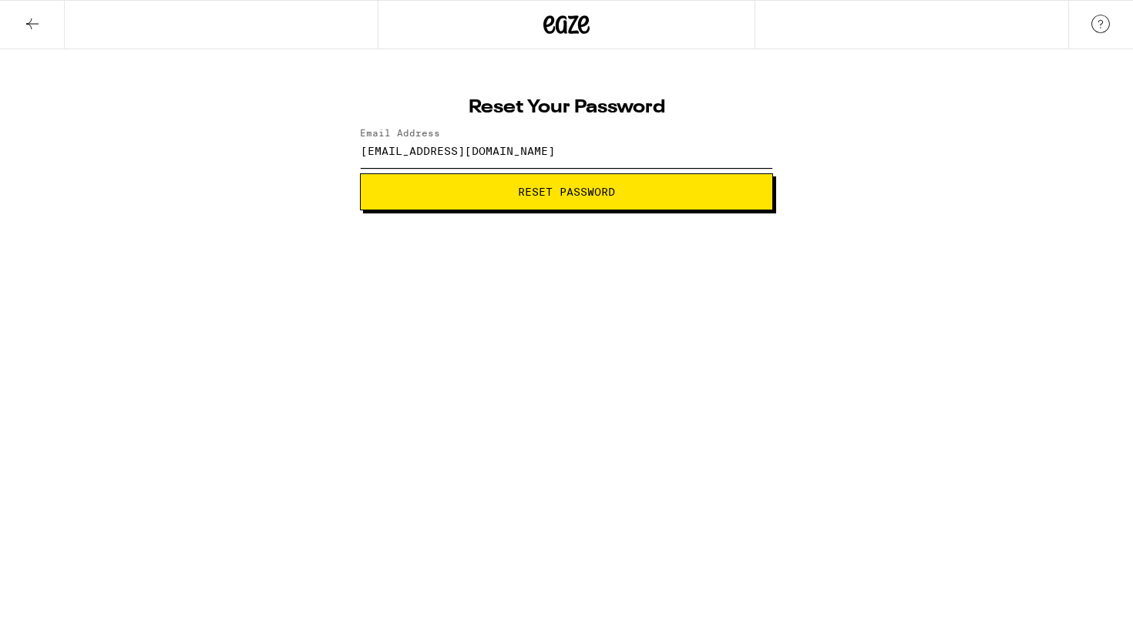
drag, startPoint x: 469, startPoint y: 154, endPoint x: 345, endPoint y: 144, distance: 123.7
click at [345, 144] on div "Reset Your Password Email Address ecila@well.com Reset Password" at bounding box center [567, 149] width 444 height 123
click at [445, 194] on span "Reset Password" at bounding box center [566, 192] width 387 height 11
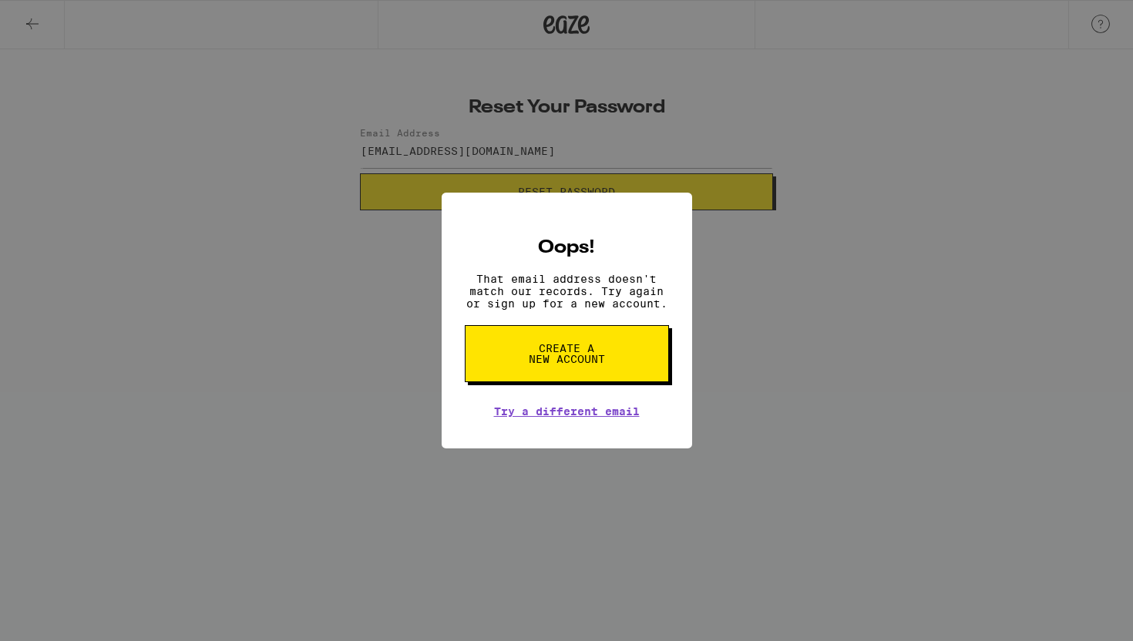
click at [580, 155] on div "Oops! That email address doesn't match our records. Try again or sign up for a …" at bounding box center [566, 320] width 1133 height 641
click at [537, 417] on link "Try a different email" at bounding box center [567, 411] width 146 height 12
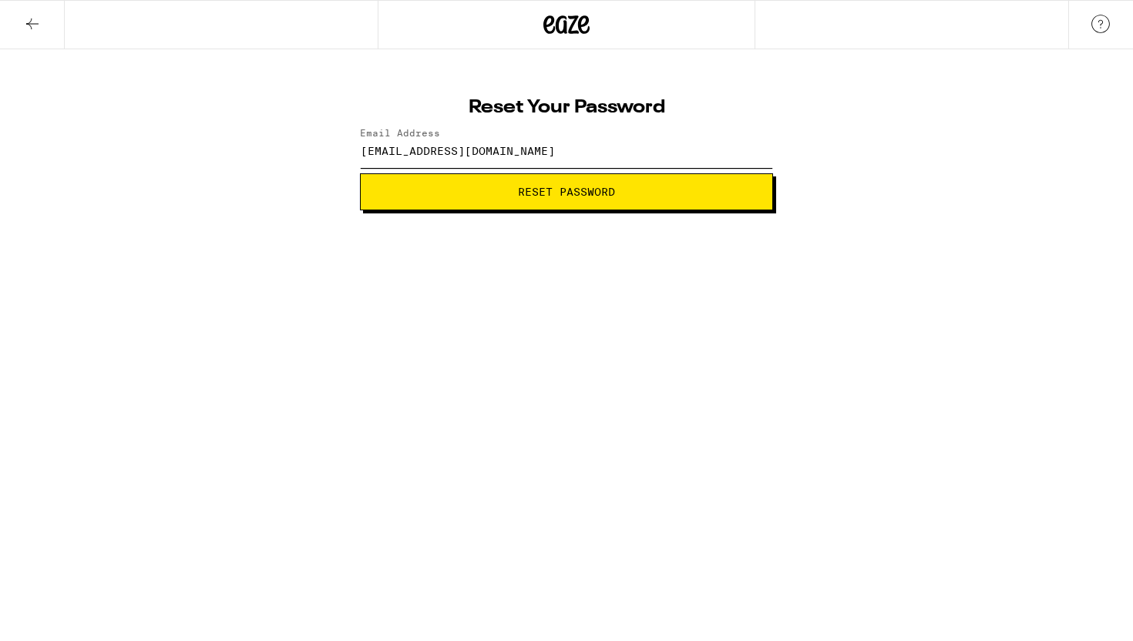
drag, startPoint x: 577, startPoint y: 148, endPoint x: 315, endPoint y: 146, distance: 262.1
click at [315, 146] on div "Reset Your Password Email Address specialeducation@earthlink.net Reset Password" at bounding box center [566, 129] width 1133 height 161
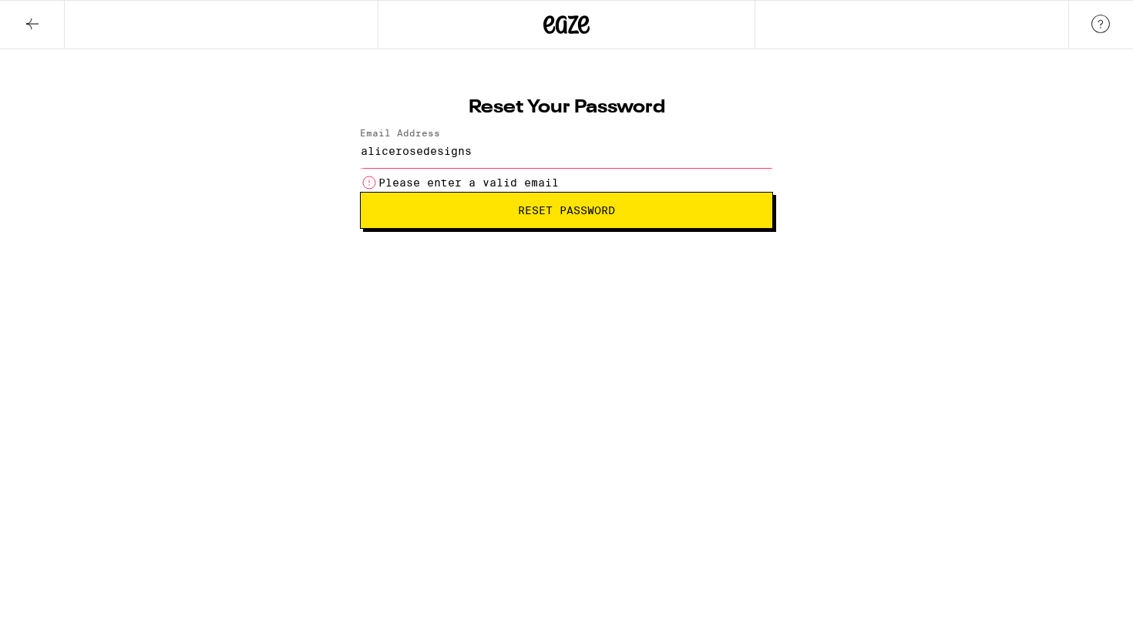
type input "alicerosedesigns@earthlink.net"
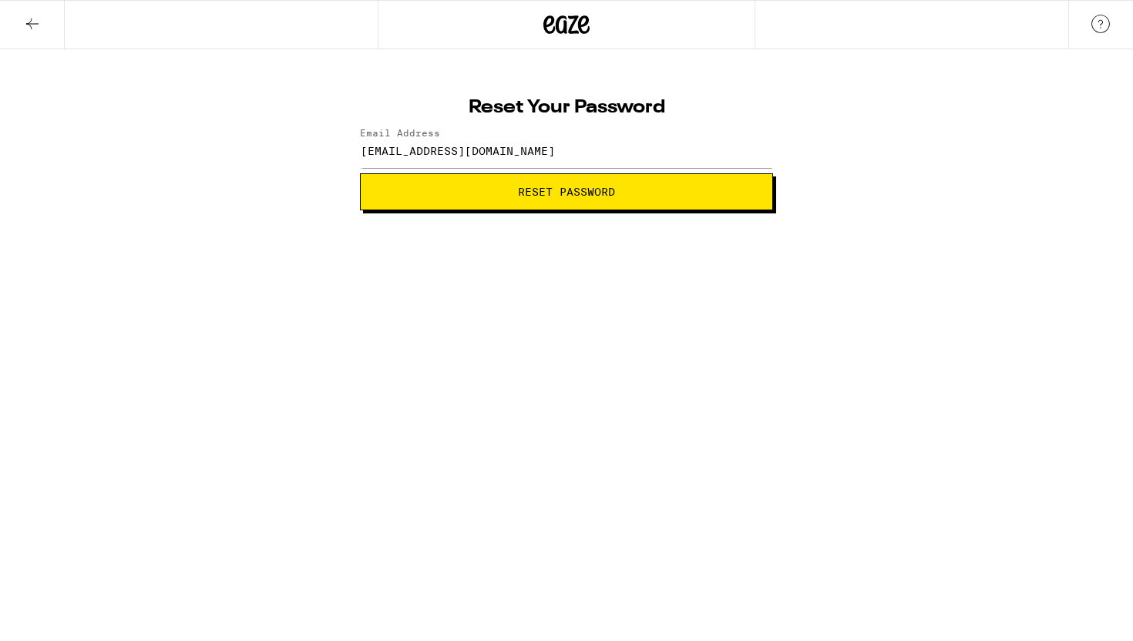
click at [479, 210] on button "Reset Password" at bounding box center [566, 191] width 413 height 37
click at [596, 197] on button "Submit" at bounding box center [566, 191] width 413 height 37
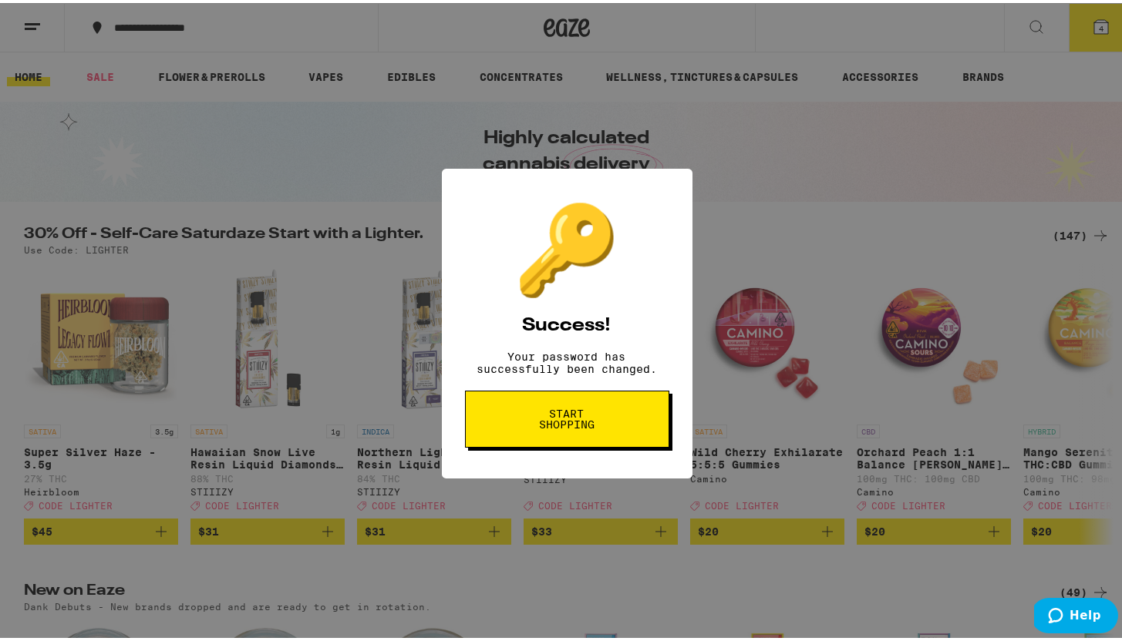
click at [0, 0] on span "Start shopping" at bounding box center [0, 0] width 0 height 0
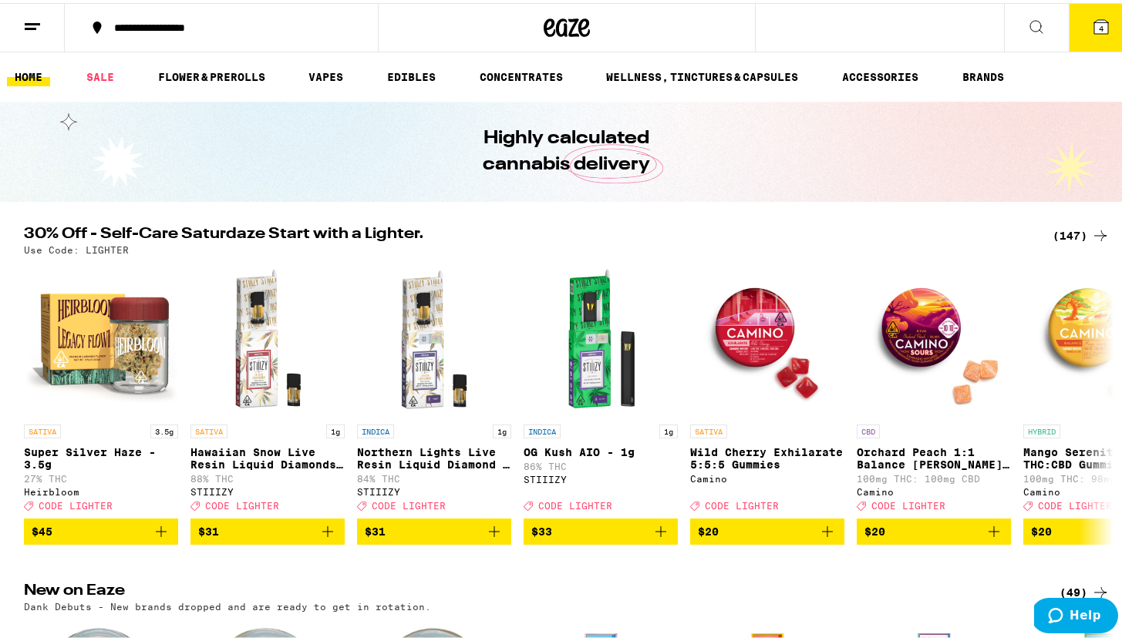
click at [1092, 36] on button "4" at bounding box center [1100, 25] width 65 height 48
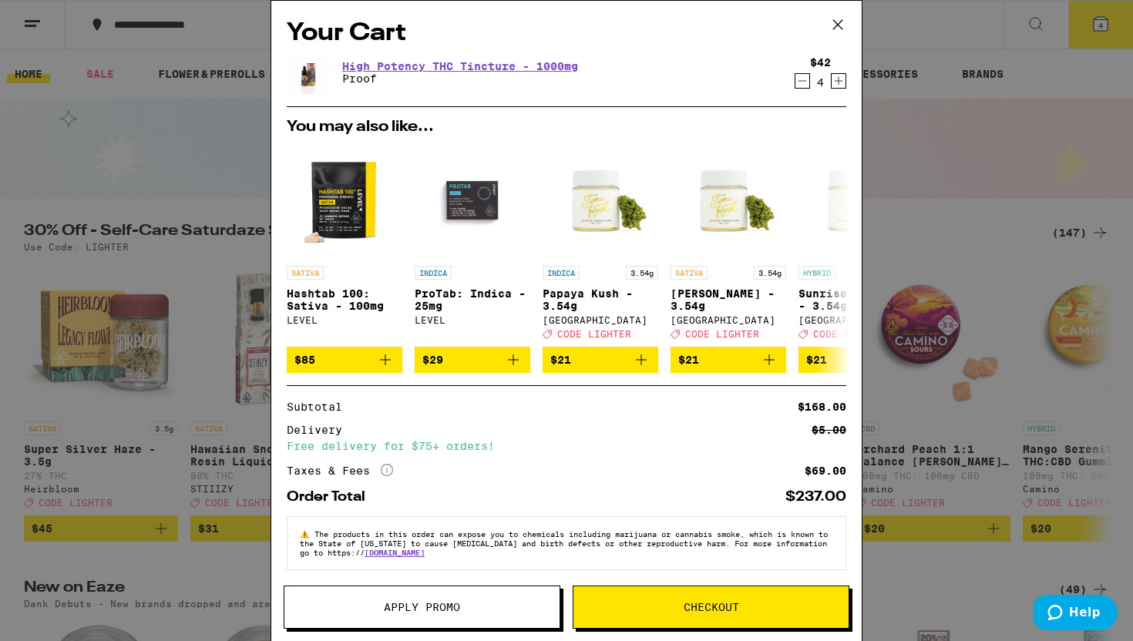
click at [688, 602] on span "Checkout" at bounding box center [712, 607] width 56 height 11
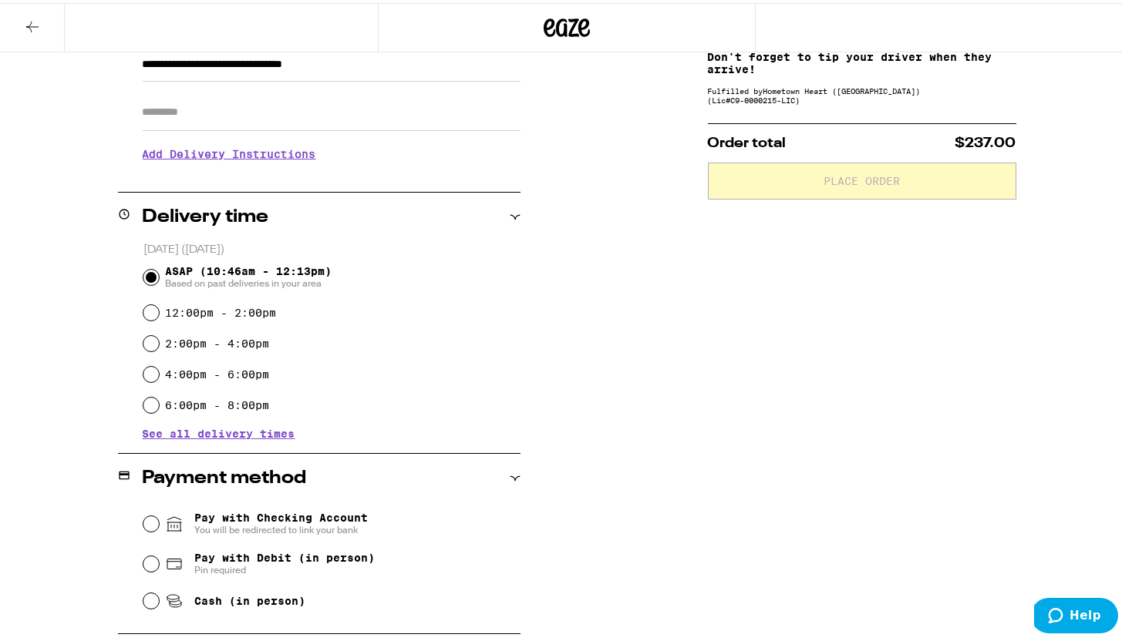
scroll to position [244, 0]
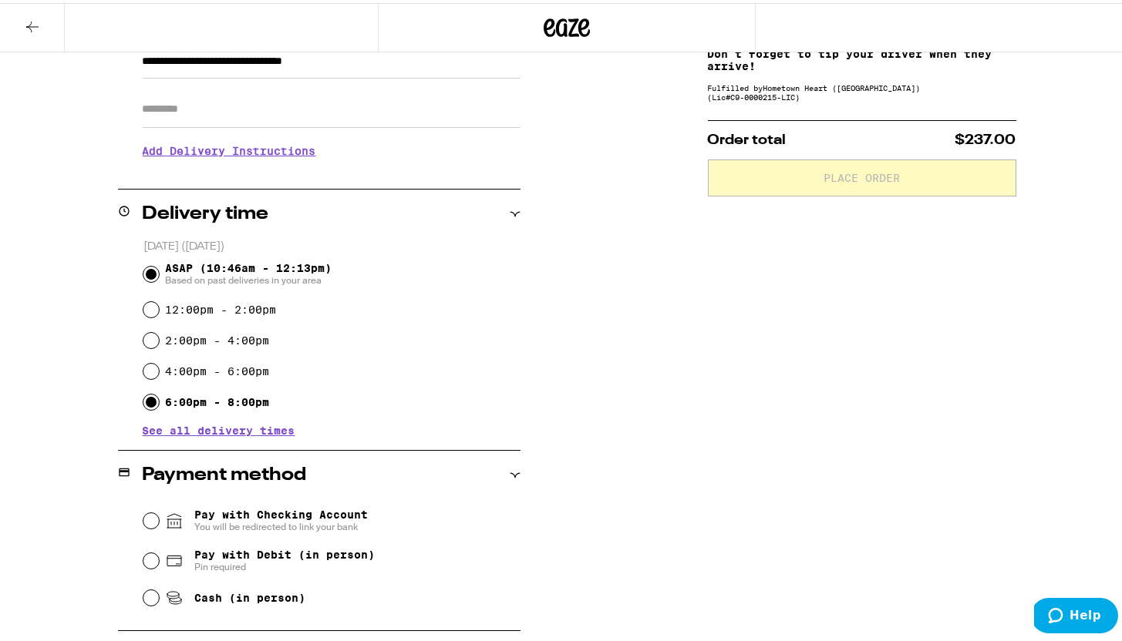
click at [147, 405] on input "6:00pm - 8:00pm" at bounding box center [150, 399] width 15 height 15
radio input "true"
click at [220, 433] on span "See all delivery times" at bounding box center [219, 427] width 153 height 11
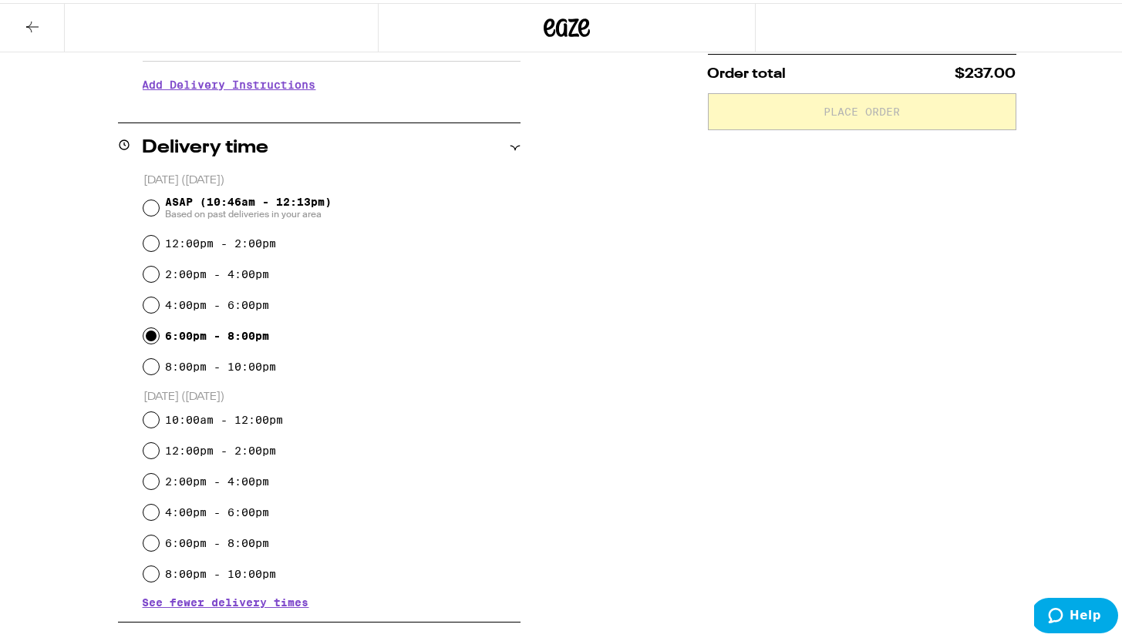
scroll to position [575, 0]
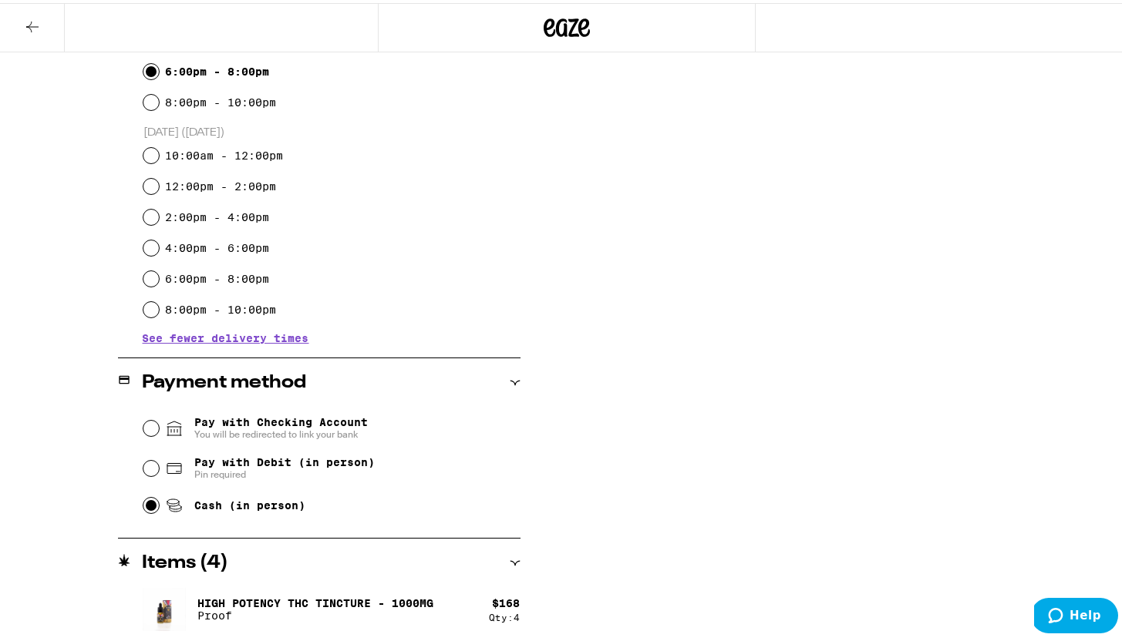
click at [145, 506] on input "Cash (in person)" at bounding box center [150, 502] width 15 height 15
radio input "true"
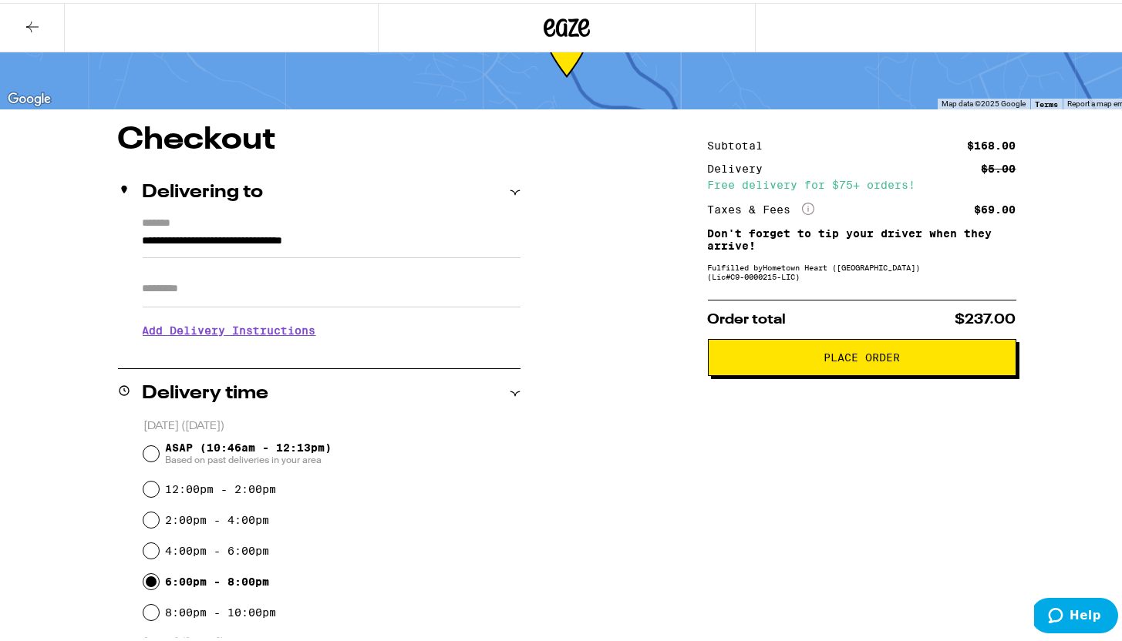
scroll to position [0, 0]
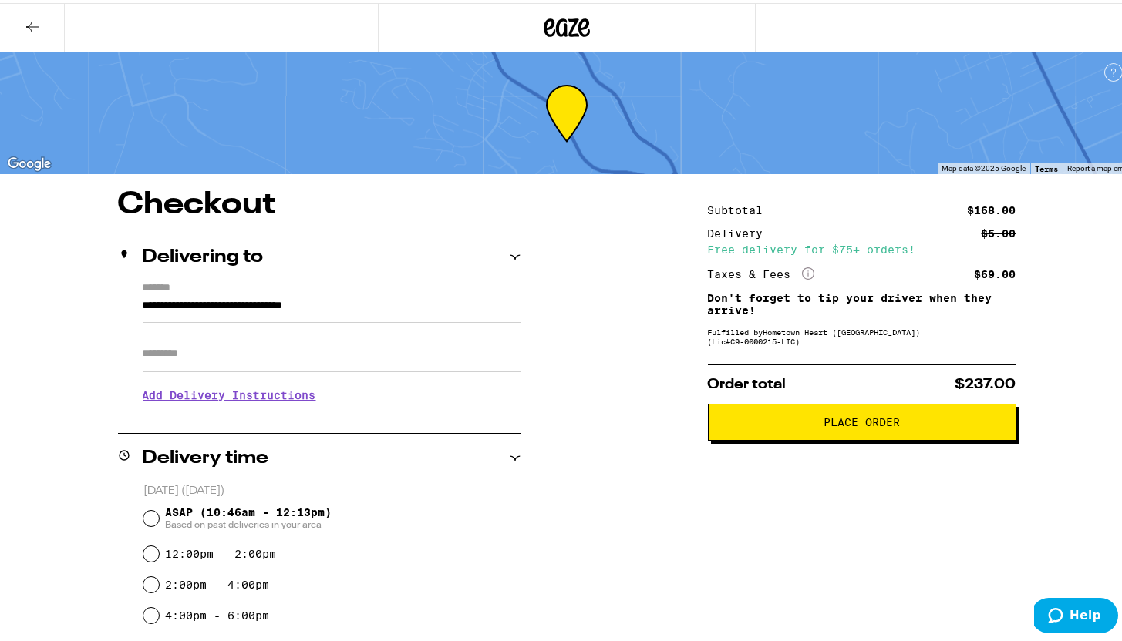
click at [860, 422] on span "Place Order" at bounding box center [861, 419] width 76 height 11
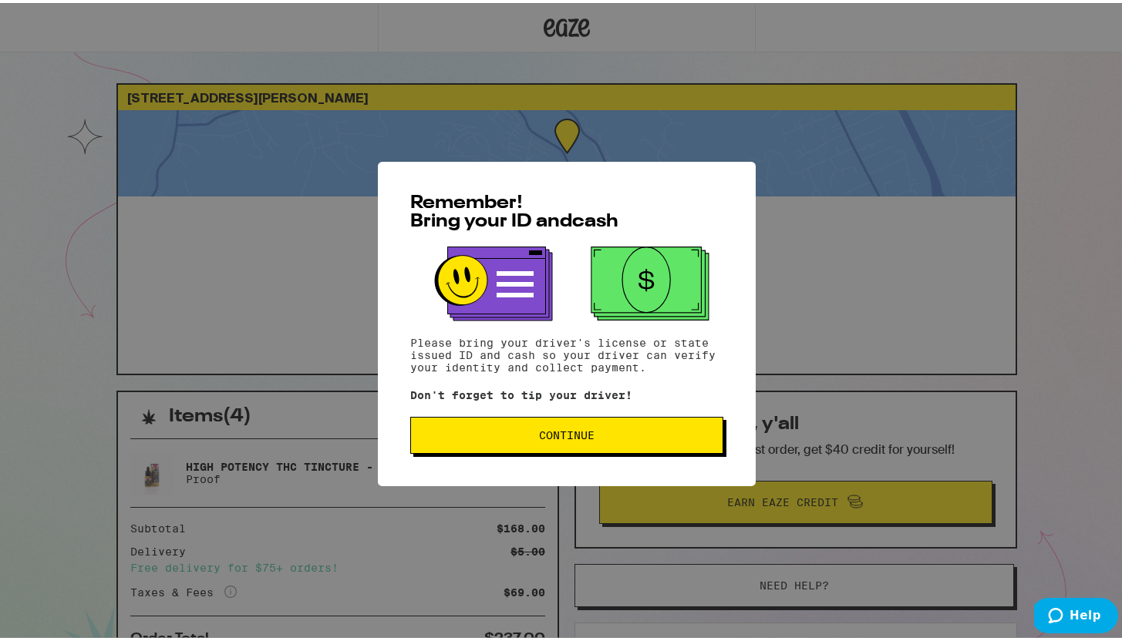
click at [649, 432] on span "Continue" at bounding box center [566, 432] width 287 height 11
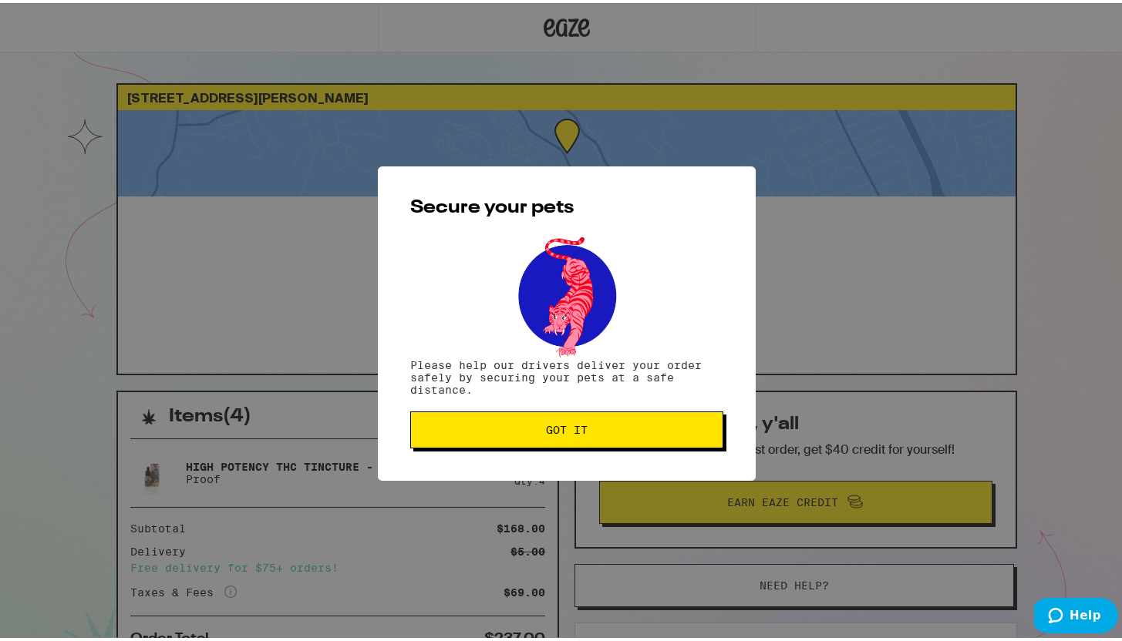
click at [649, 432] on span "Got it" at bounding box center [566, 427] width 287 height 11
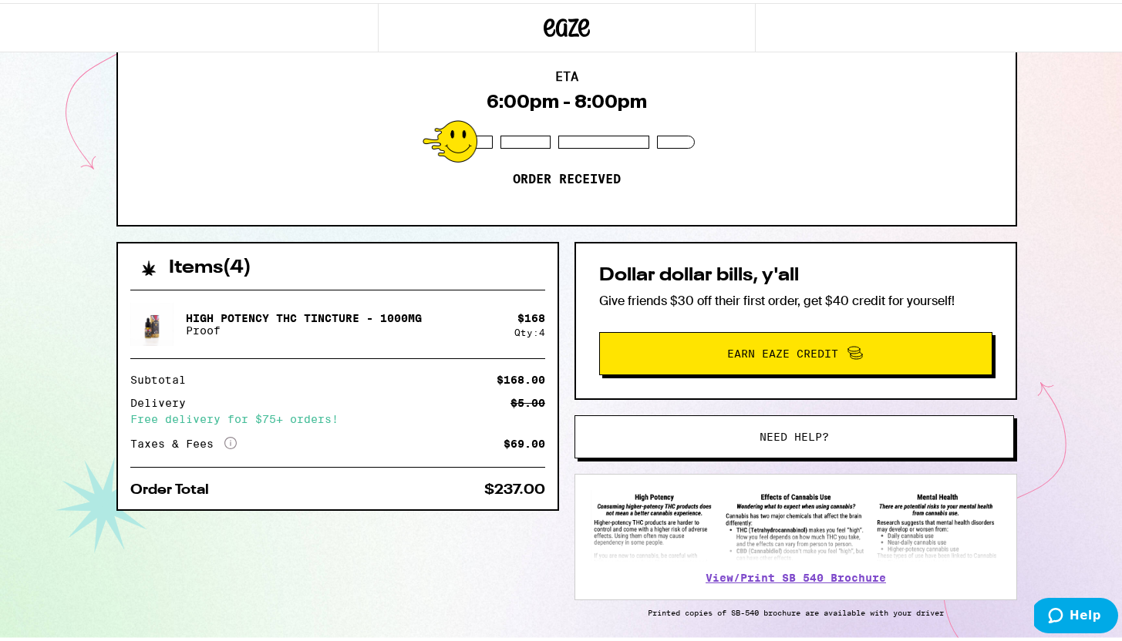
scroll to position [203, 0]
